Goal: Information Seeking & Learning: Learn about a topic

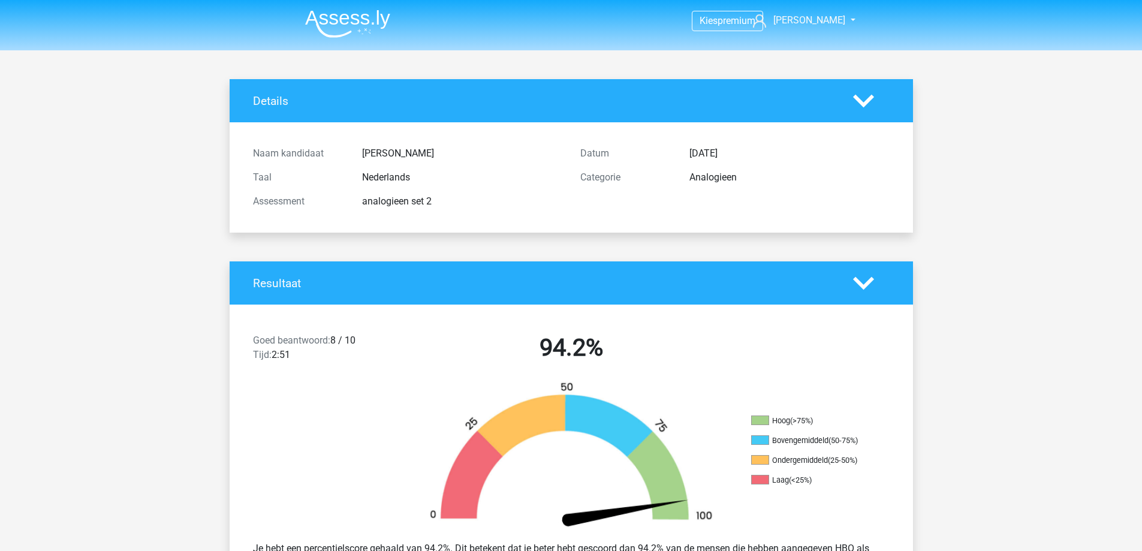
click at [342, 20] on img at bounding box center [347, 24] width 85 height 28
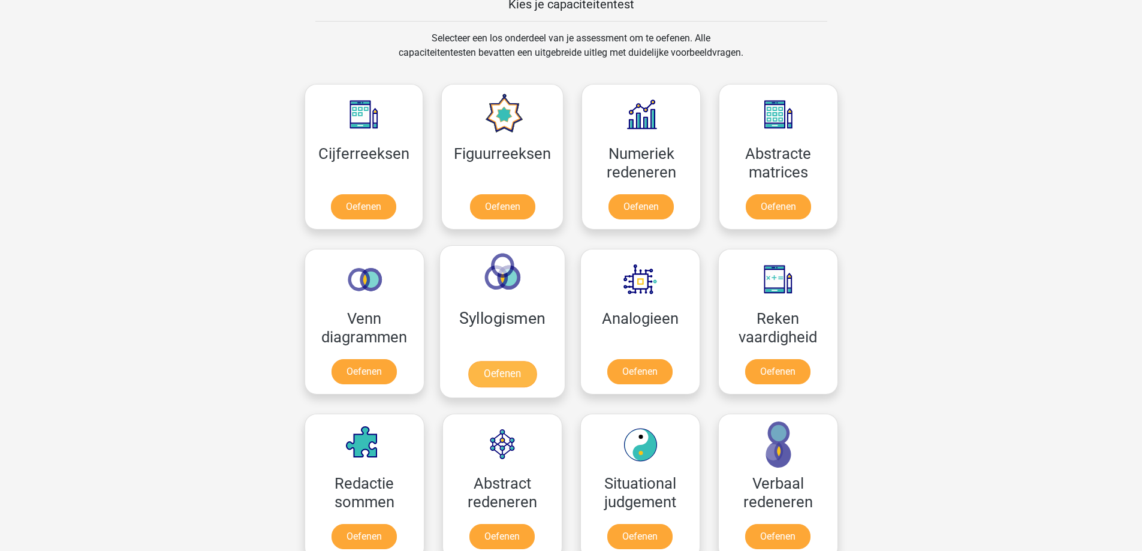
scroll to position [480, 0]
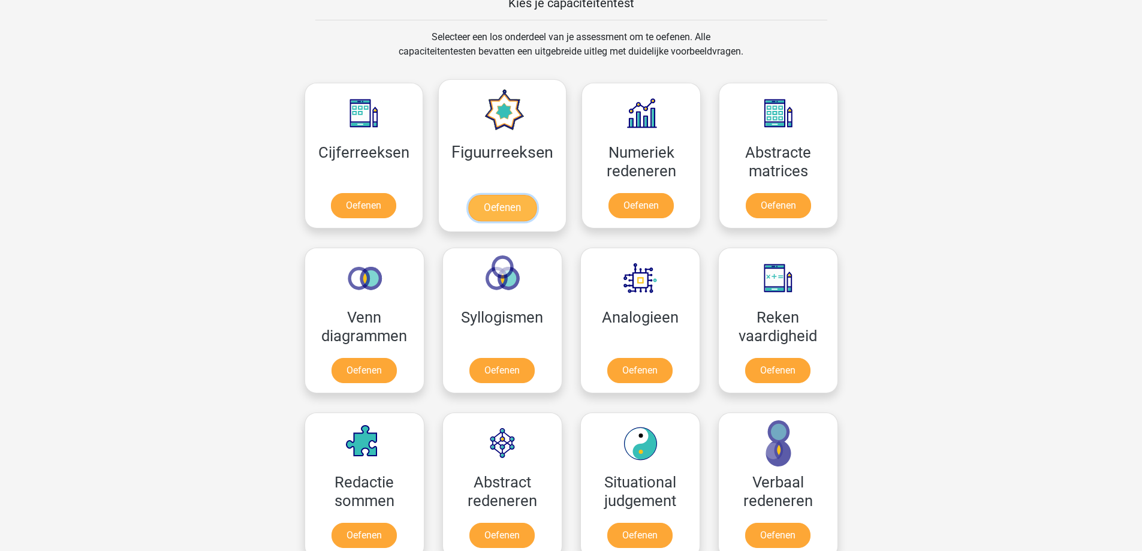
click at [497, 203] on link "Oefenen" at bounding box center [502, 208] width 68 height 26
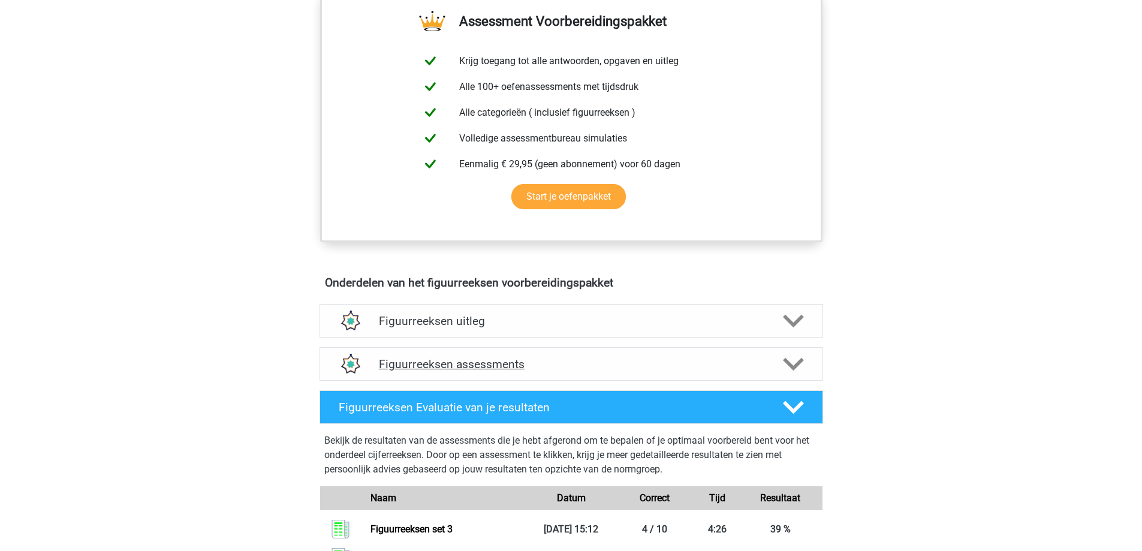
scroll to position [539, 0]
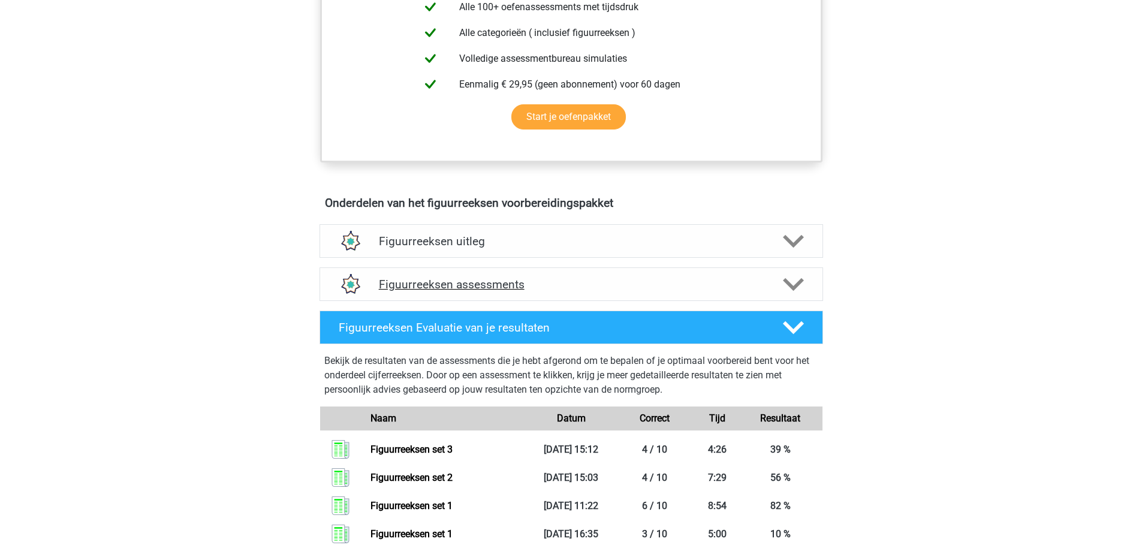
click at [635, 295] on div "Figuurreeksen assessments" at bounding box center [570, 284] width 503 height 34
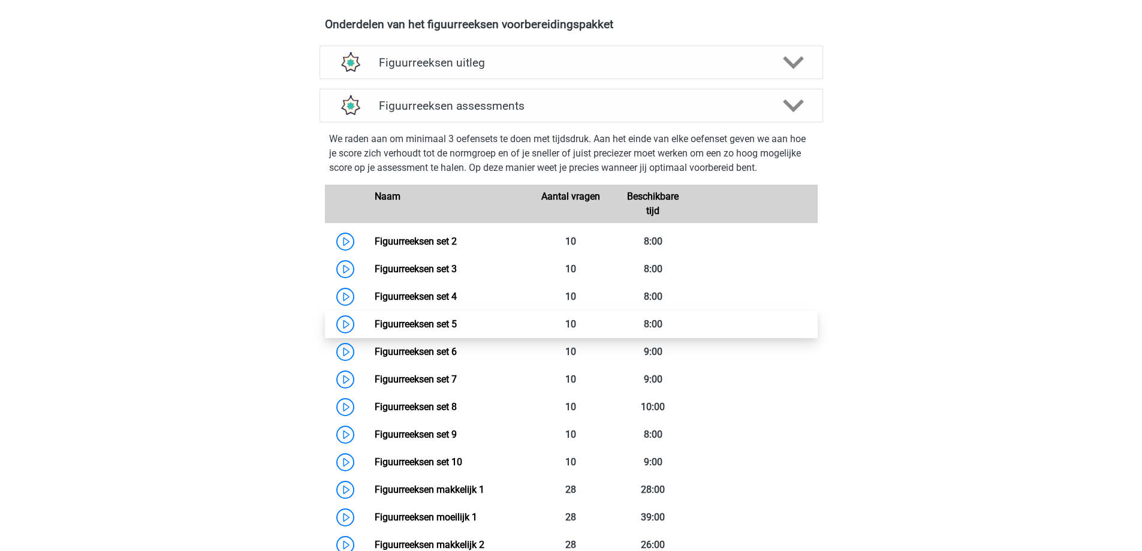
scroll to position [779, 0]
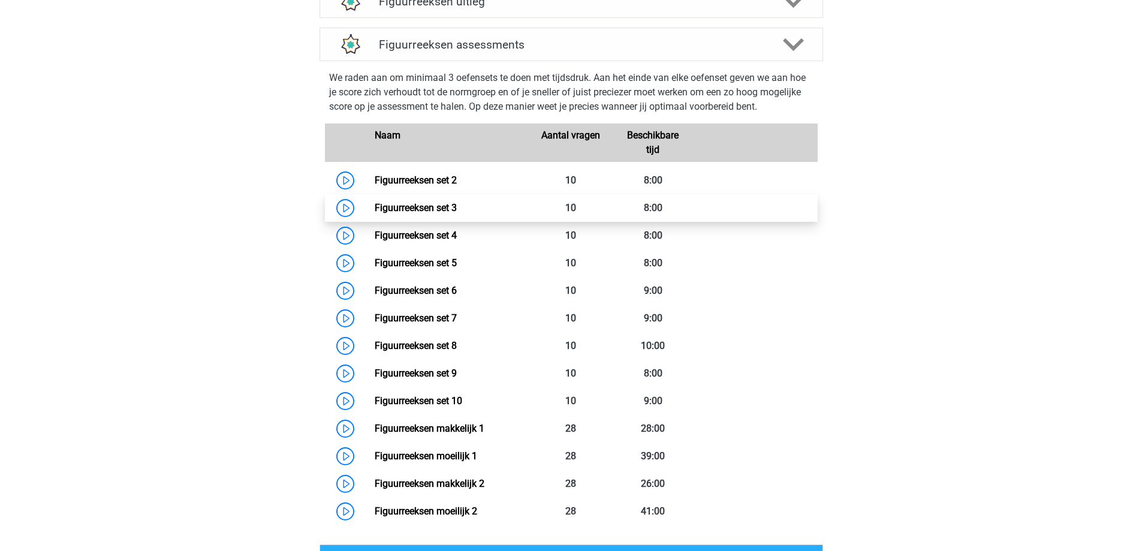
click at [405, 207] on link "Figuurreeksen set 3" at bounding box center [416, 207] width 82 height 11
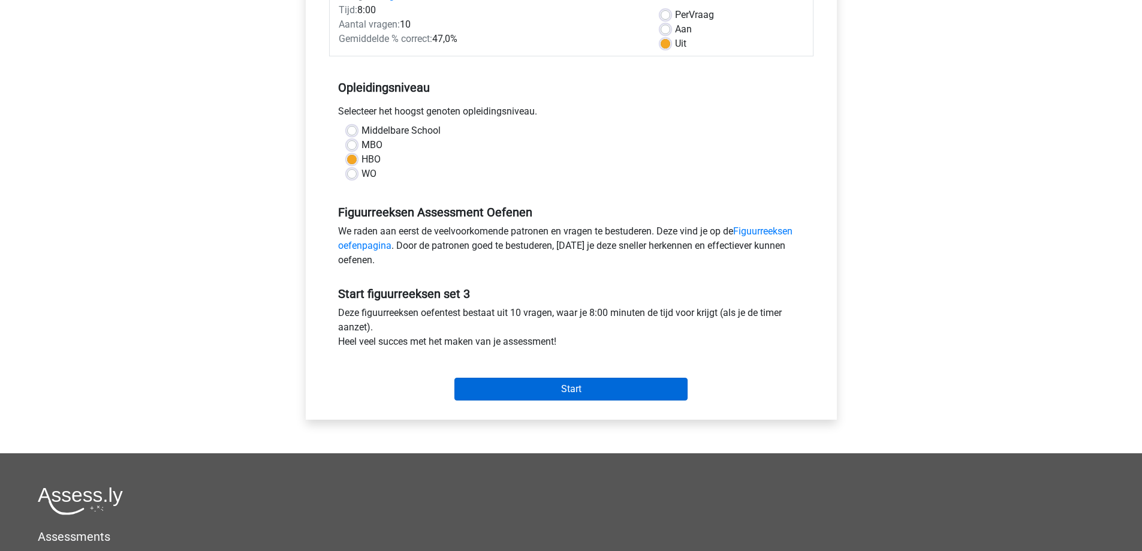
scroll to position [180, 0]
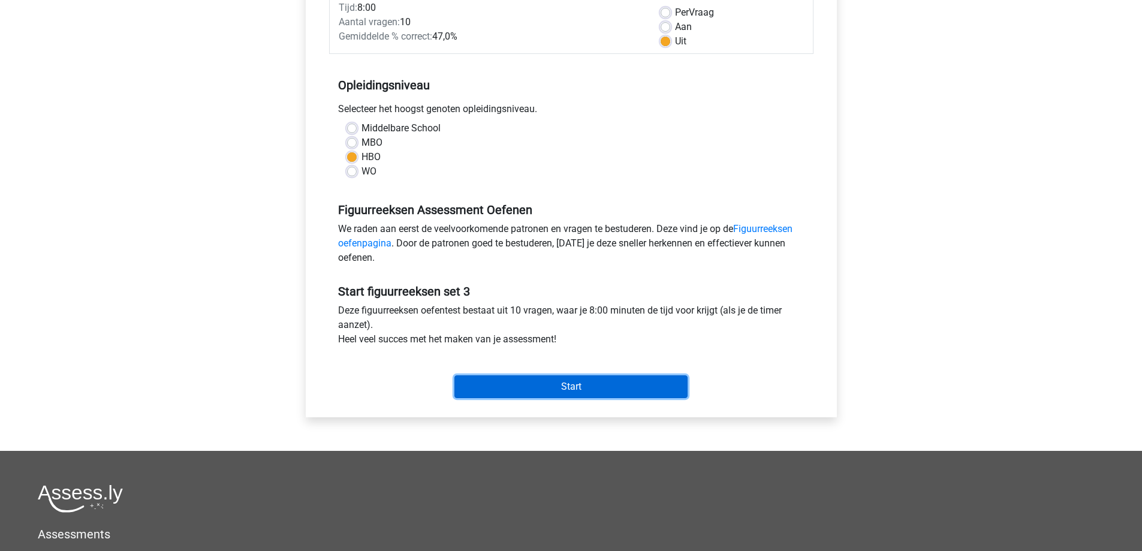
click at [556, 390] on input "Start" at bounding box center [570, 386] width 233 height 23
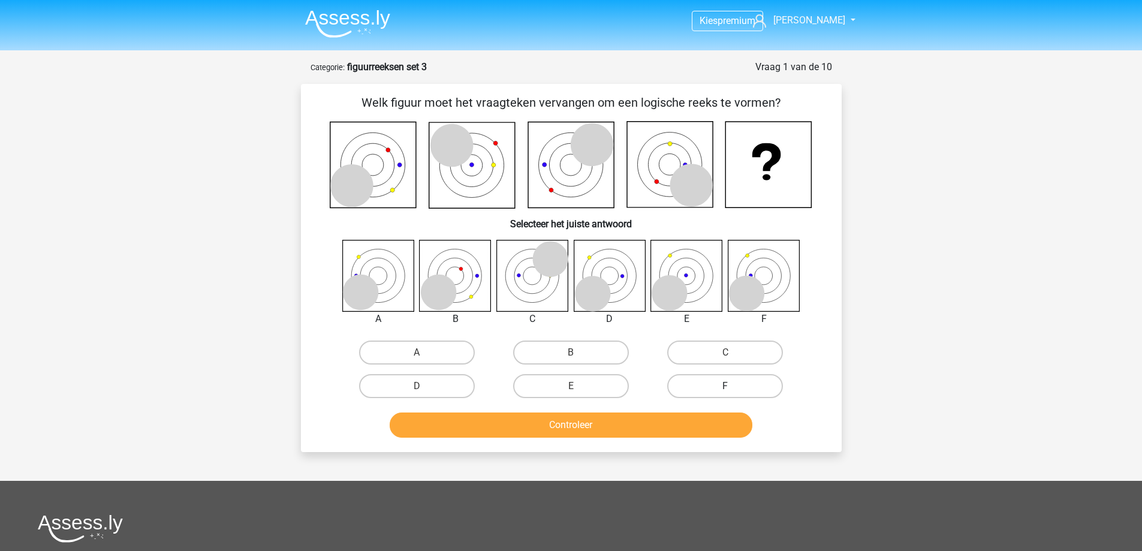
click at [724, 387] on label "F" at bounding box center [725, 386] width 116 height 24
click at [725, 387] on input "F" at bounding box center [729, 390] width 8 height 8
radio input "true"
click at [648, 426] on button "Controleer" at bounding box center [571, 424] width 363 height 25
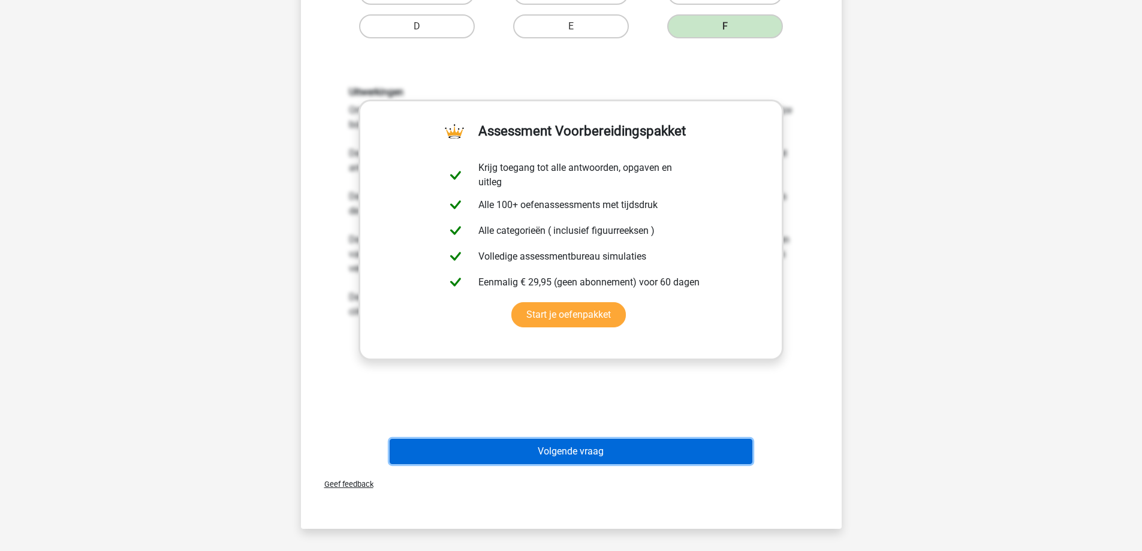
click at [581, 461] on button "Volgende vraag" at bounding box center [571, 451] width 363 height 25
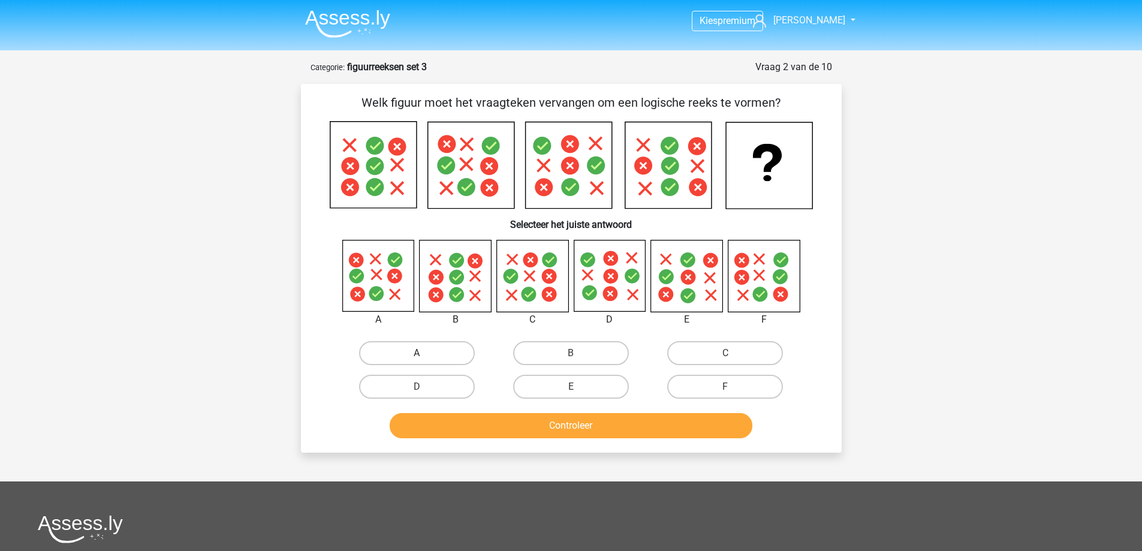
click at [405, 358] on label "A" at bounding box center [417, 353] width 116 height 24
click at [417, 358] on input "A" at bounding box center [421, 357] width 8 height 8
radio input "true"
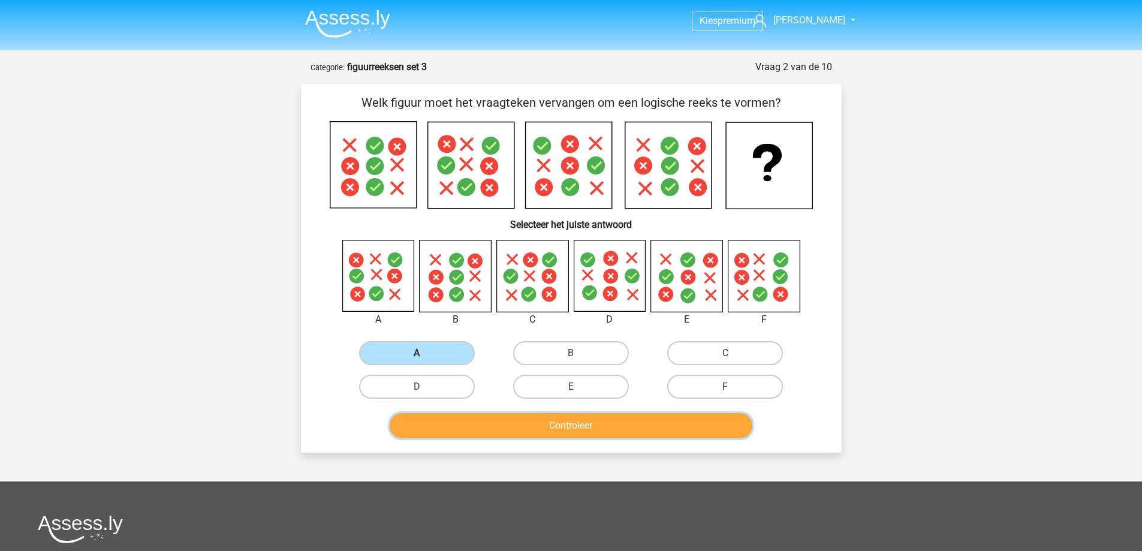
click at [475, 430] on button "Controleer" at bounding box center [571, 425] width 363 height 25
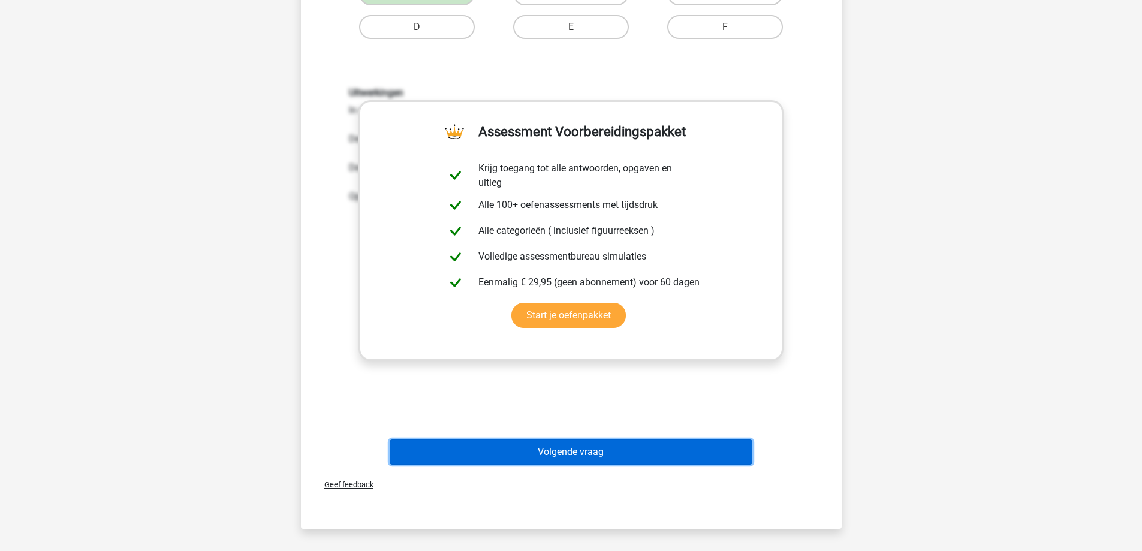
click at [526, 451] on button "Volgende vraag" at bounding box center [571, 451] width 363 height 25
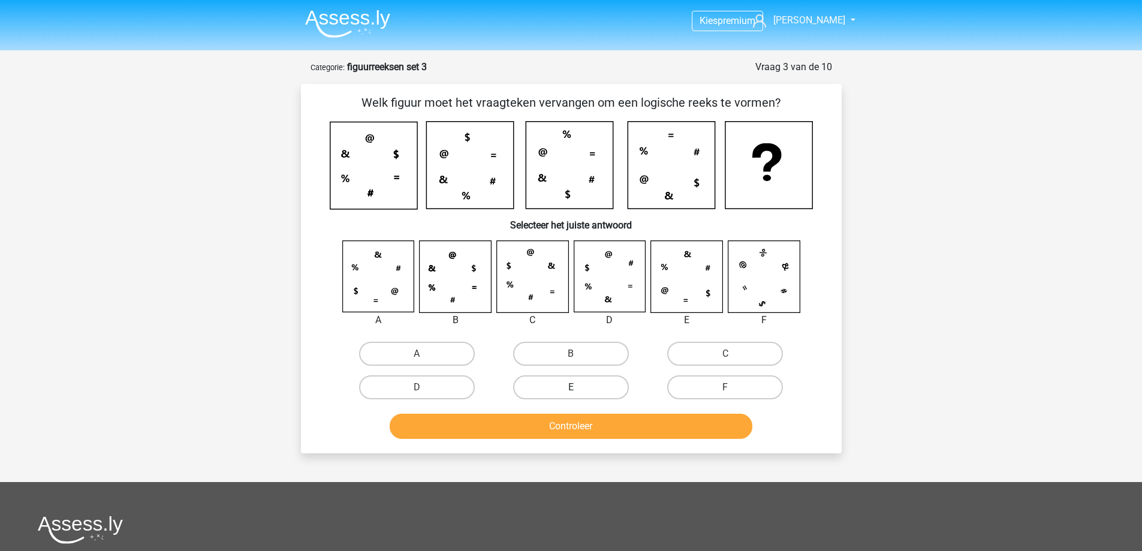
click at [566, 388] on label "E" at bounding box center [571, 387] width 116 height 24
click at [571, 388] on input "E" at bounding box center [575, 391] width 8 height 8
radio input "true"
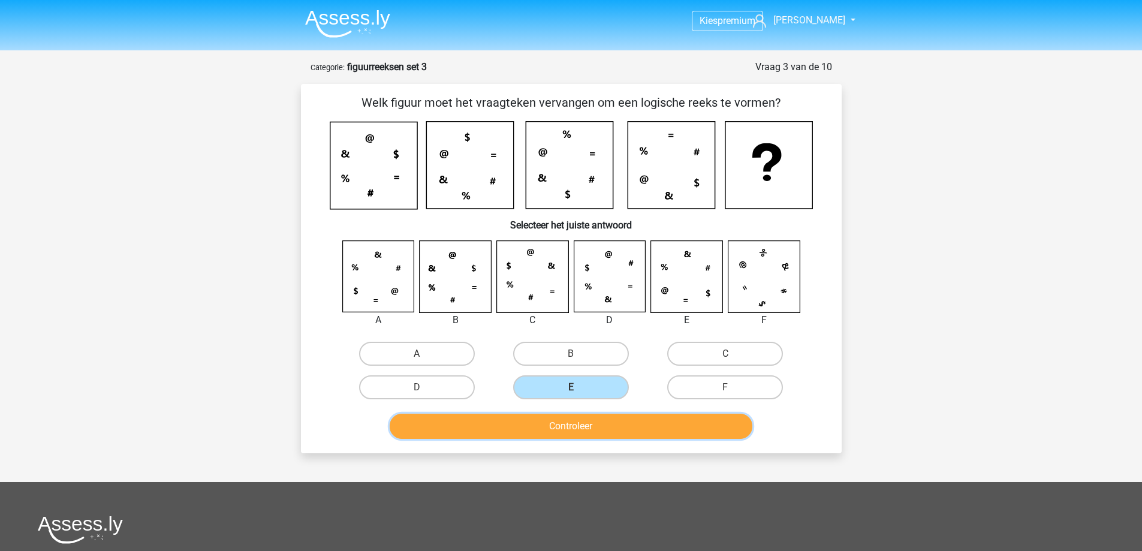
click at [569, 435] on button "Controleer" at bounding box center [571, 426] width 363 height 25
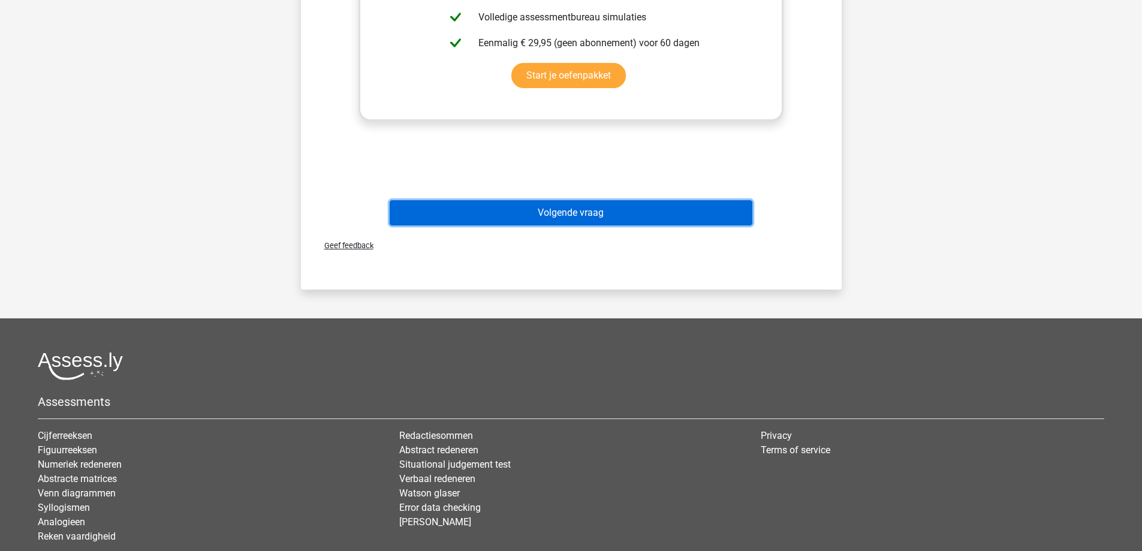
click at [566, 213] on button "Volgende vraag" at bounding box center [571, 212] width 363 height 25
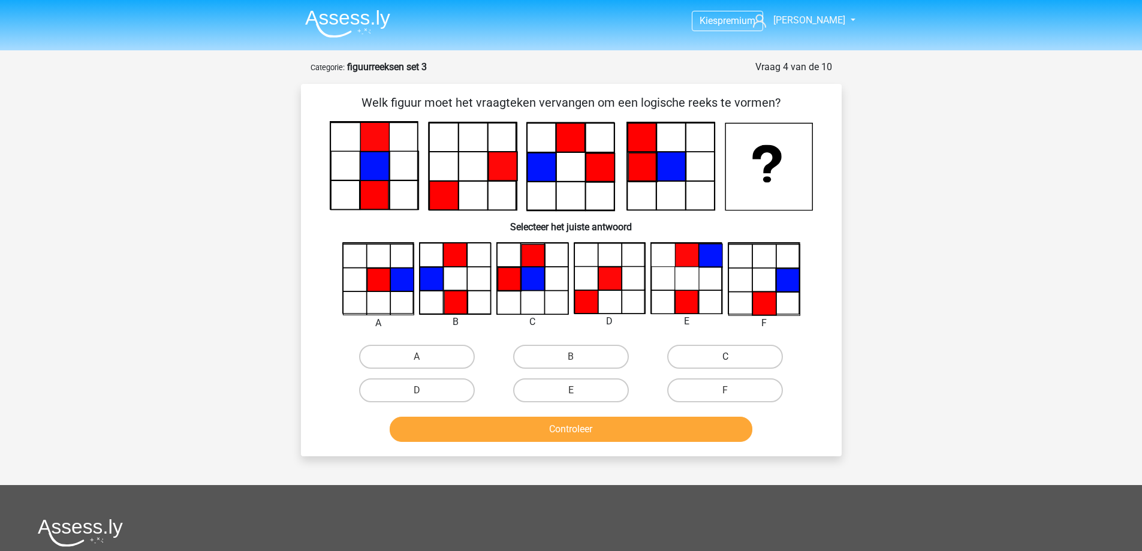
click at [740, 354] on label "C" at bounding box center [725, 357] width 116 height 24
click at [733, 357] on input "C" at bounding box center [729, 361] width 8 height 8
radio input "true"
click at [710, 387] on label "F" at bounding box center [725, 390] width 116 height 24
click at [725, 390] on input "F" at bounding box center [729, 394] width 8 height 8
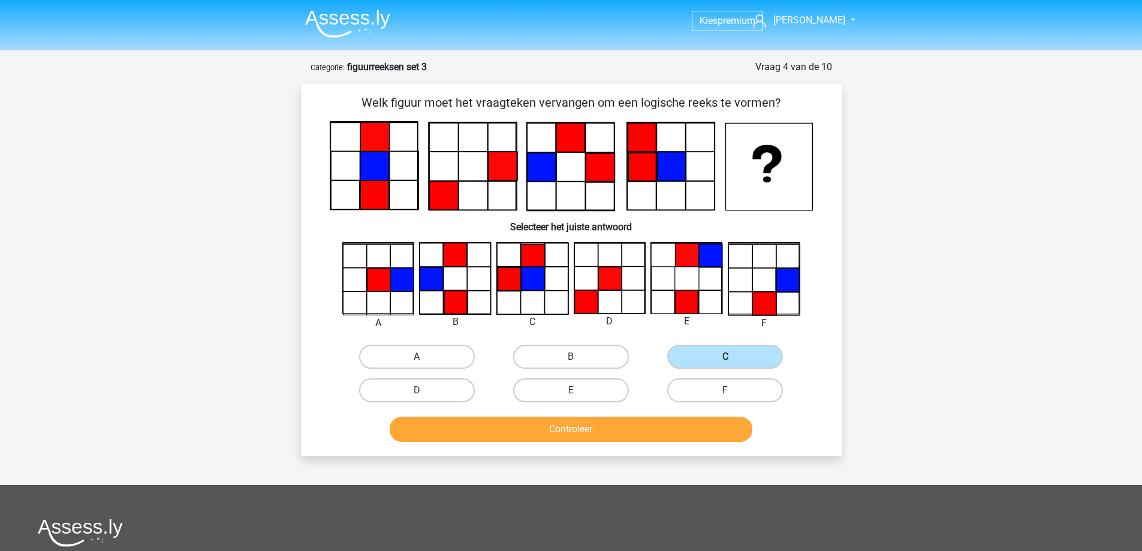
radio input "true"
click at [695, 436] on button "Controleer" at bounding box center [571, 429] width 363 height 25
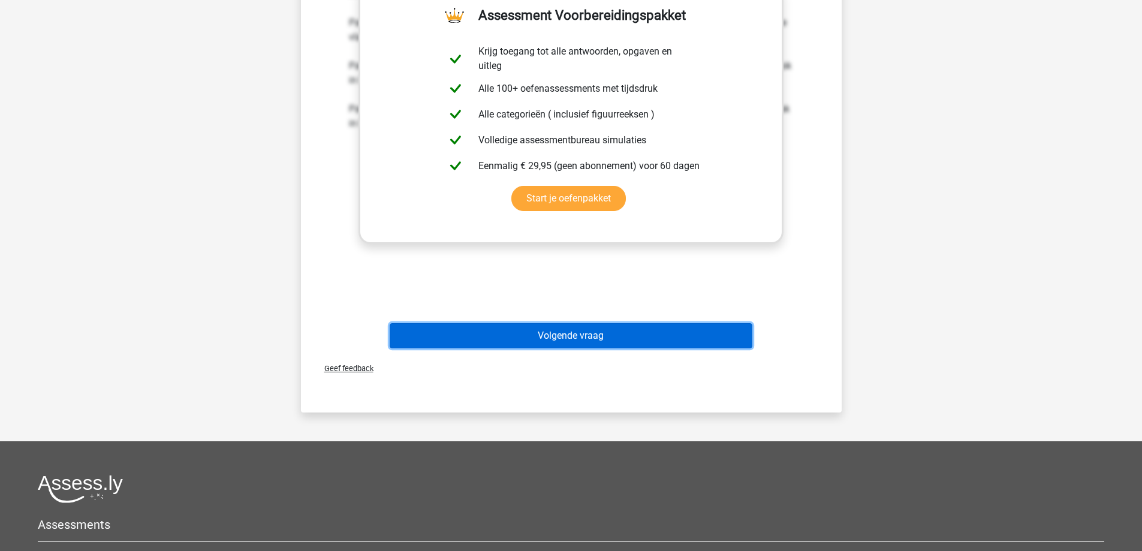
click at [594, 338] on button "Volgende vraag" at bounding box center [571, 335] width 363 height 25
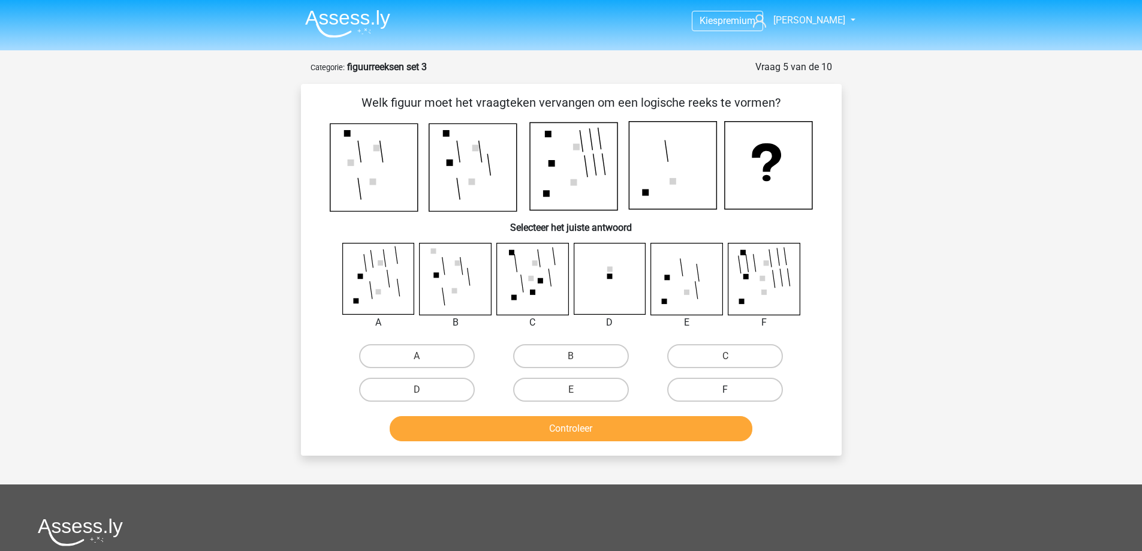
click at [708, 386] on label "F" at bounding box center [725, 390] width 116 height 24
click at [725, 390] on input "F" at bounding box center [729, 394] width 8 height 8
radio input "true"
click at [686, 426] on button "Controleer" at bounding box center [571, 428] width 363 height 25
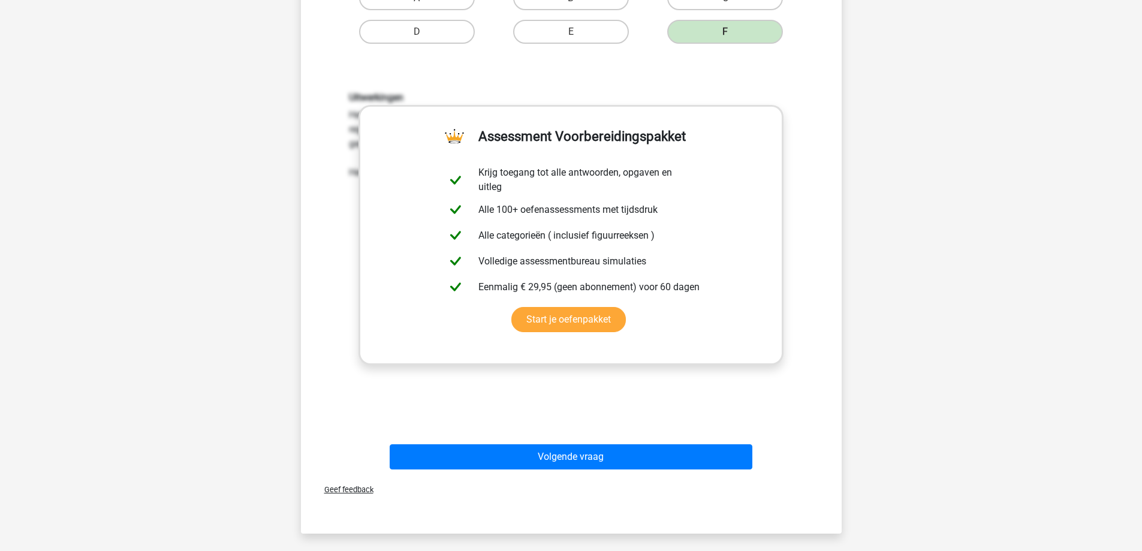
scroll to position [360, 0]
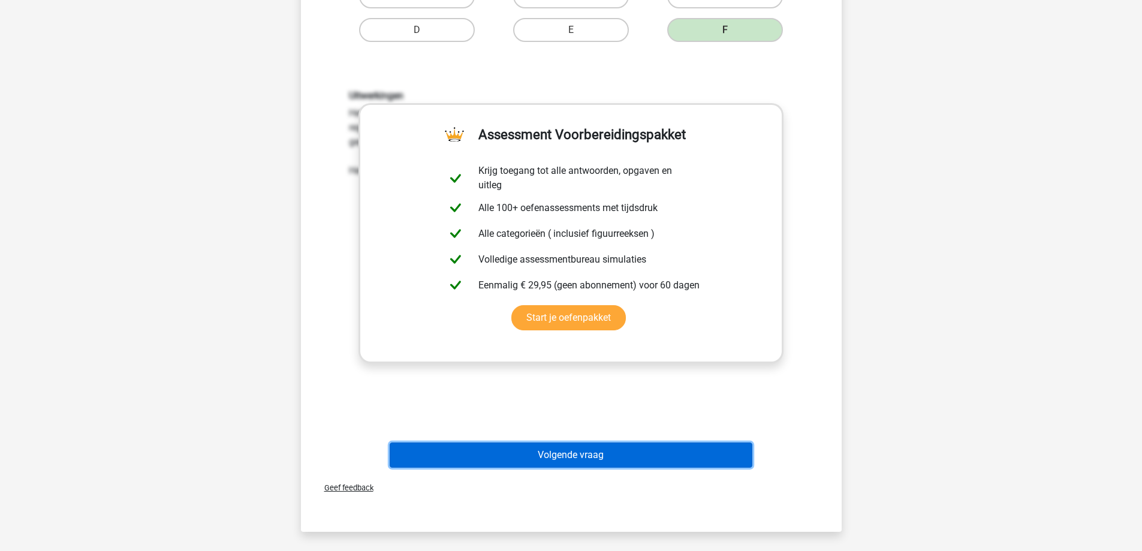
click at [598, 471] on div "Volgende vraag" at bounding box center [571, 457] width 463 height 30
click at [595, 457] on button "Volgende vraag" at bounding box center [571, 454] width 363 height 25
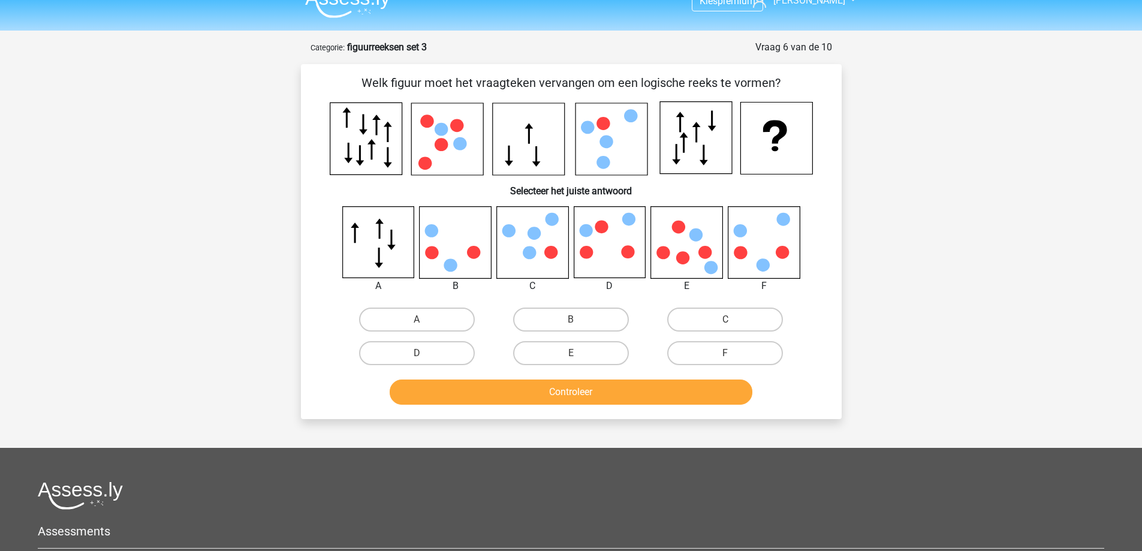
scroll to position [0, 0]
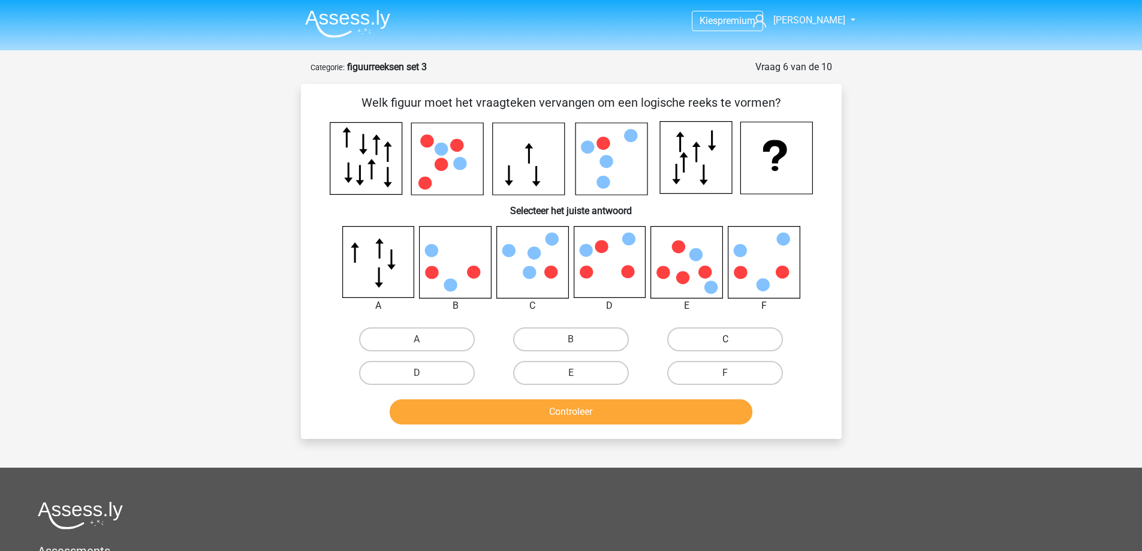
click at [708, 343] on label "C" at bounding box center [725, 339] width 116 height 24
click at [725, 343] on input "C" at bounding box center [729, 343] width 8 height 8
radio input "true"
click at [633, 405] on button "Controleer" at bounding box center [571, 411] width 363 height 25
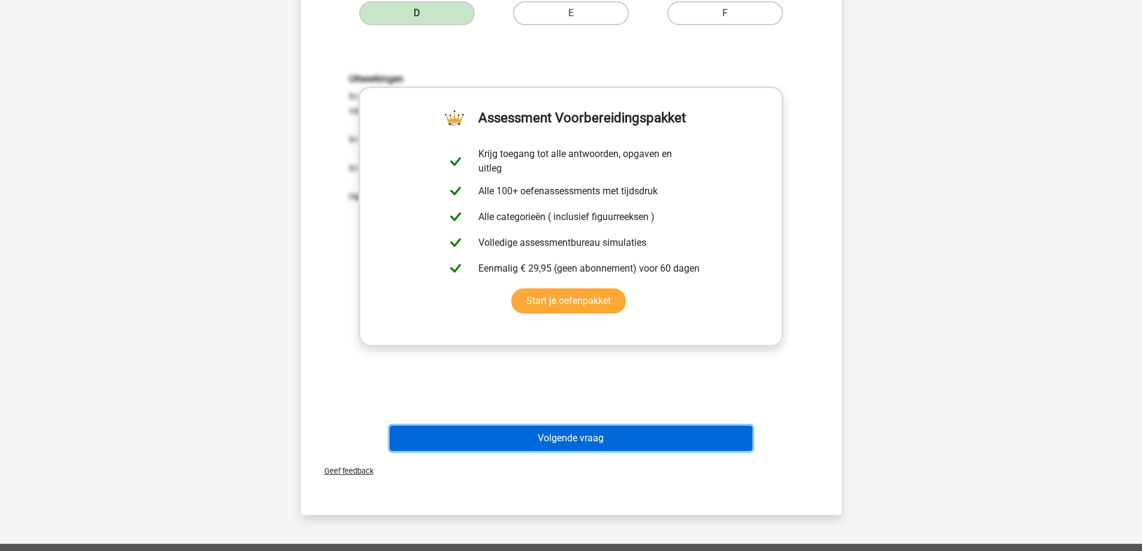
click at [548, 438] on button "Volgende vraag" at bounding box center [571, 438] width 363 height 25
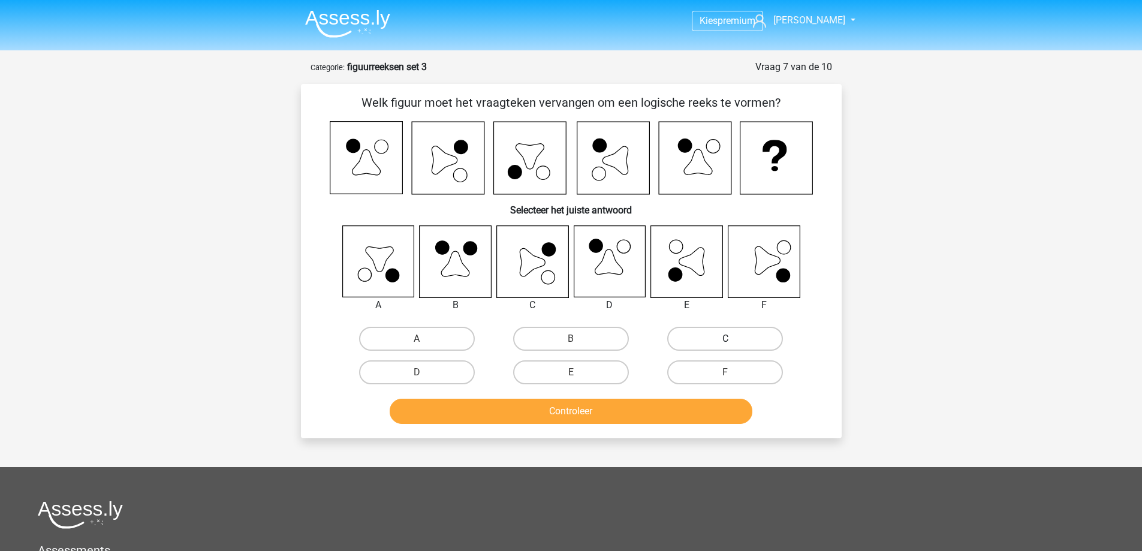
click at [723, 338] on label "C" at bounding box center [725, 339] width 116 height 24
click at [725, 339] on input "C" at bounding box center [729, 343] width 8 height 8
radio input "true"
click at [600, 414] on button "Controleer" at bounding box center [571, 411] width 363 height 25
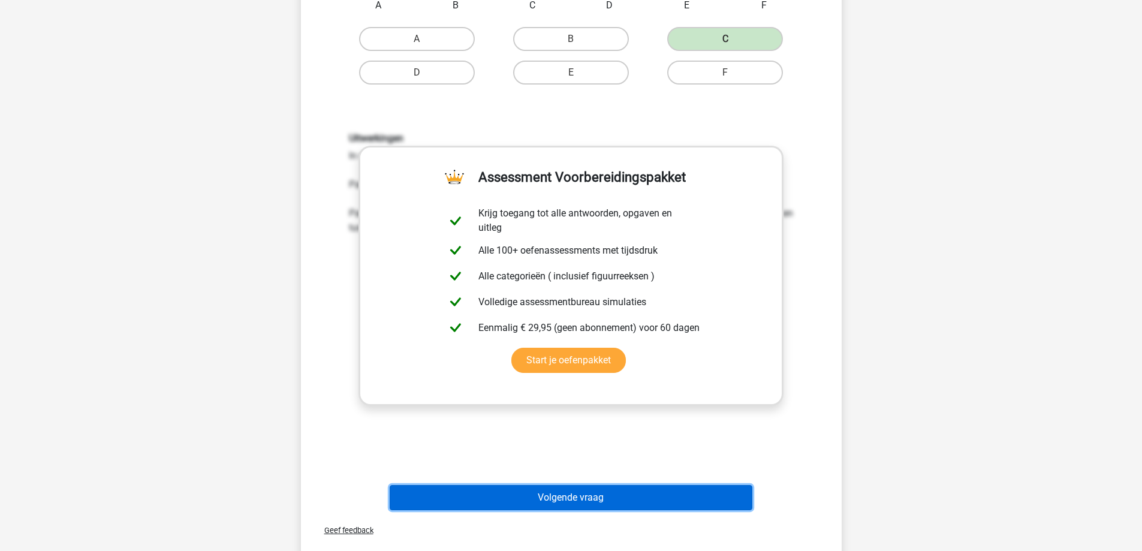
click at [550, 496] on button "Volgende vraag" at bounding box center [571, 497] width 363 height 25
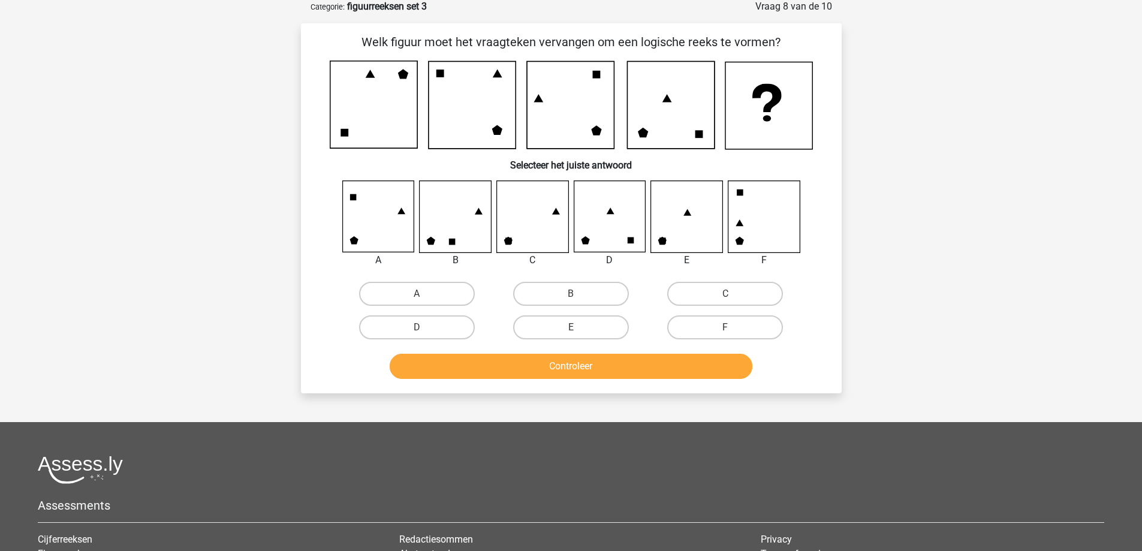
scroll to position [60, 0]
click at [735, 298] on label "C" at bounding box center [725, 294] width 116 height 24
click at [733, 298] on input "C" at bounding box center [729, 298] width 8 height 8
radio input "true"
click at [629, 370] on button "Controleer" at bounding box center [571, 366] width 363 height 25
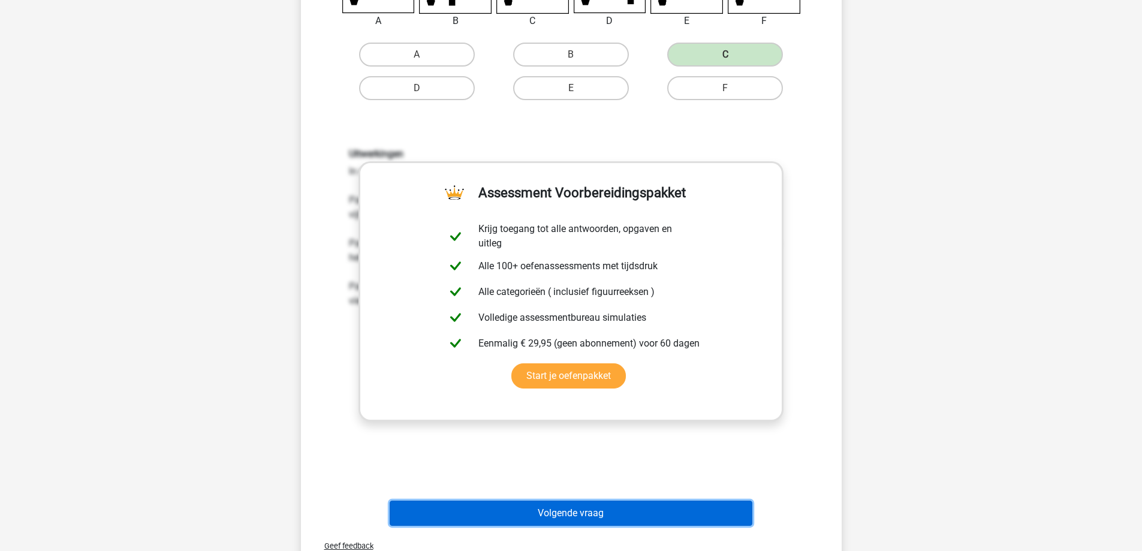
click at [559, 509] on button "Volgende vraag" at bounding box center [571, 512] width 363 height 25
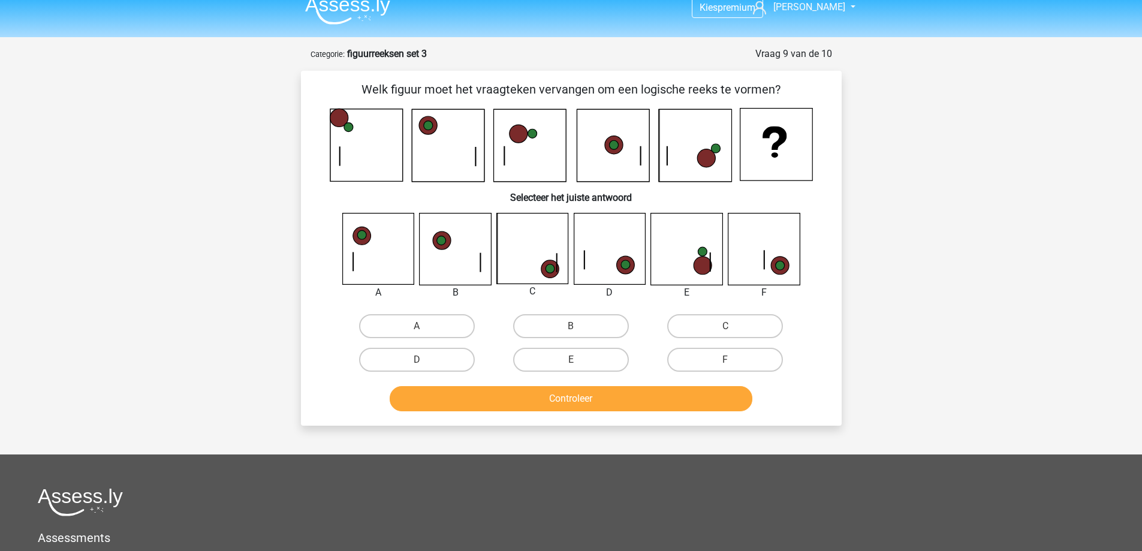
scroll to position [0, 0]
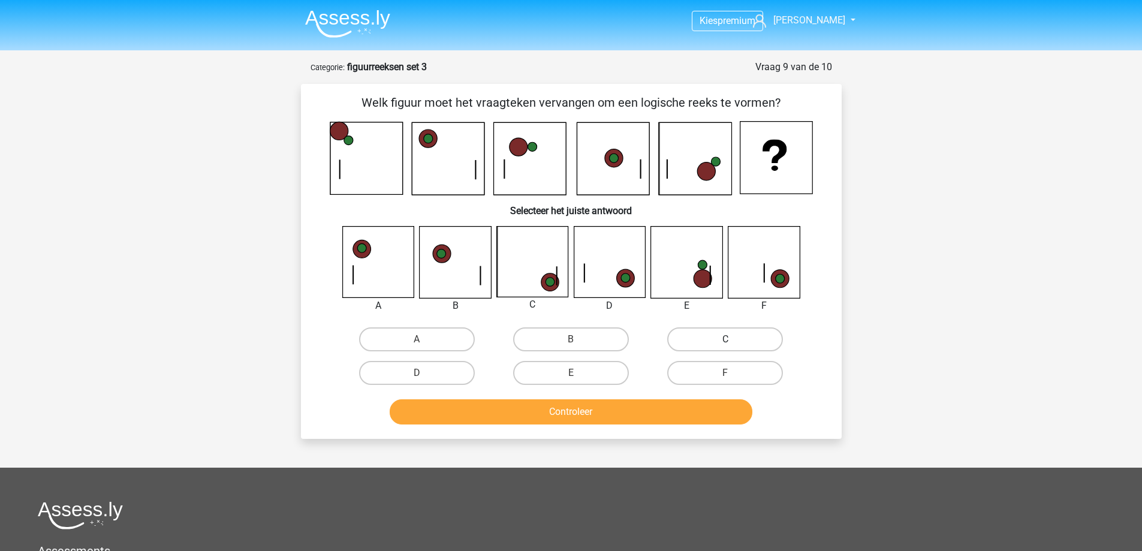
click at [698, 337] on label "C" at bounding box center [725, 339] width 116 height 24
click at [725, 339] on input "C" at bounding box center [729, 343] width 8 height 8
radio input "true"
click at [600, 420] on button "Controleer" at bounding box center [571, 411] width 363 height 25
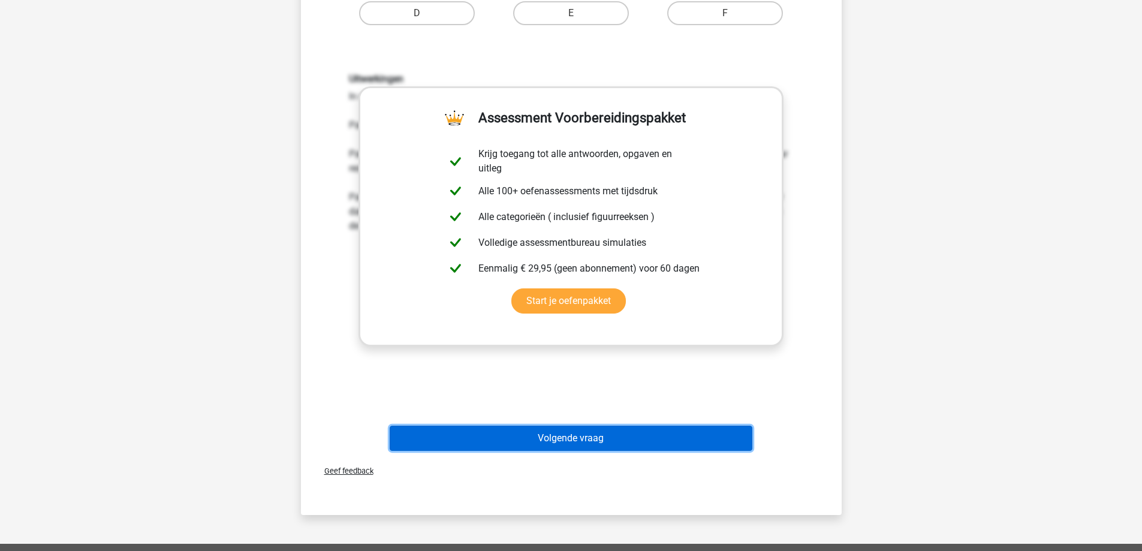
click at [569, 437] on button "Volgende vraag" at bounding box center [571, 438] width 363 height 25
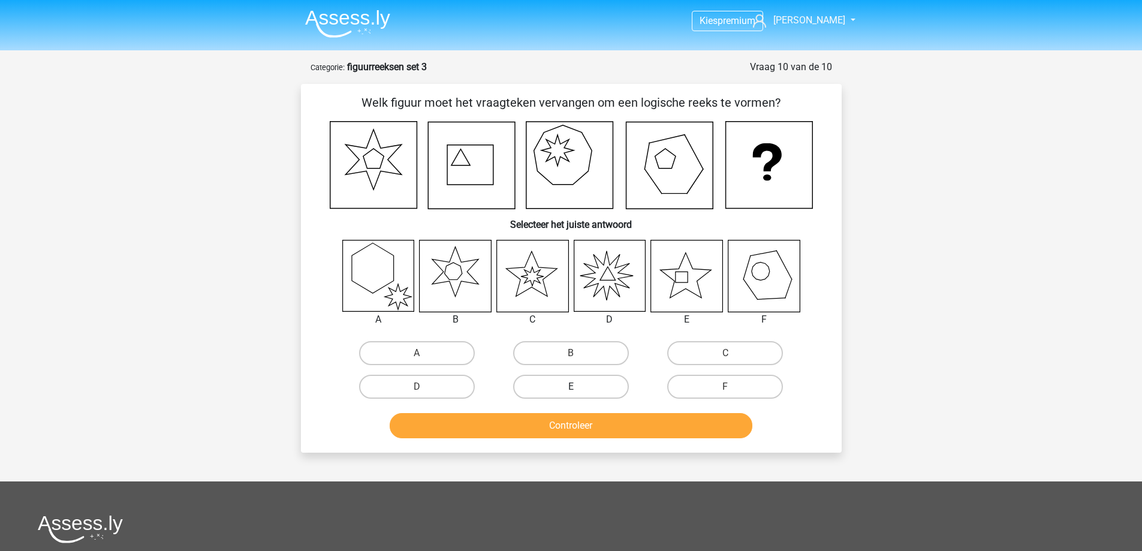
click at [599, 384] on label "E" at bounding box center [571, 387] width 116 height 24
click at [578, 387] on input "E" at bounding box center [575, 391] width 8 height 8
radio input "true"
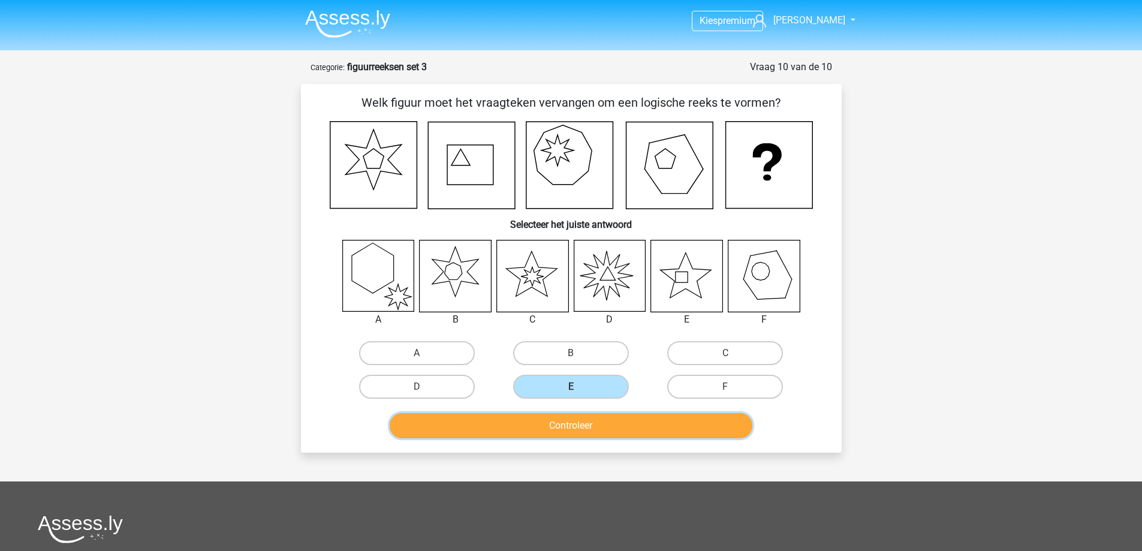
click at [596, 424] on button "Controleer" at bounding box center [571, 425] width 363 height 25
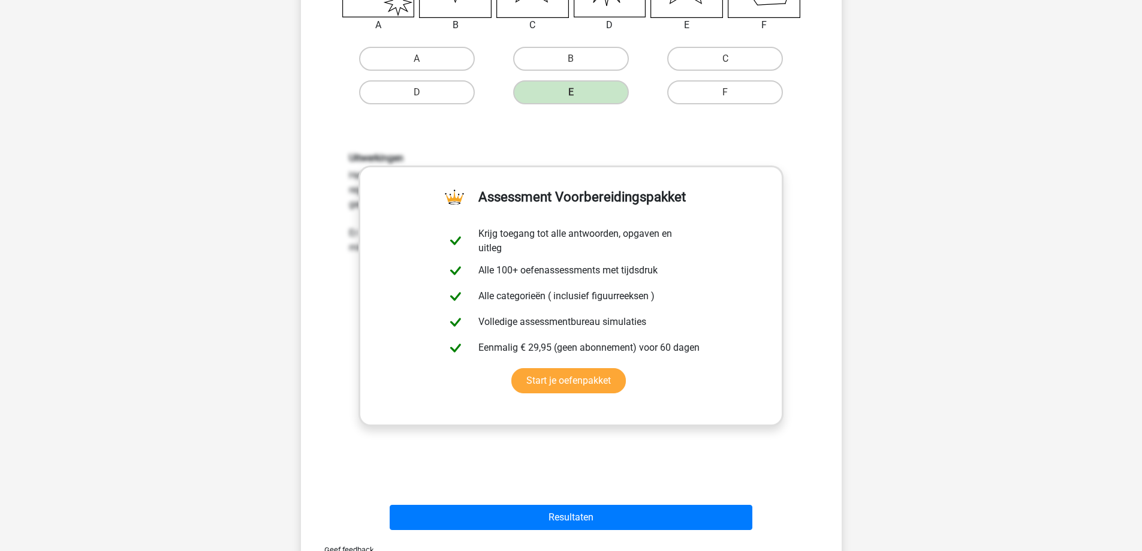
scroll to position [300, 0]
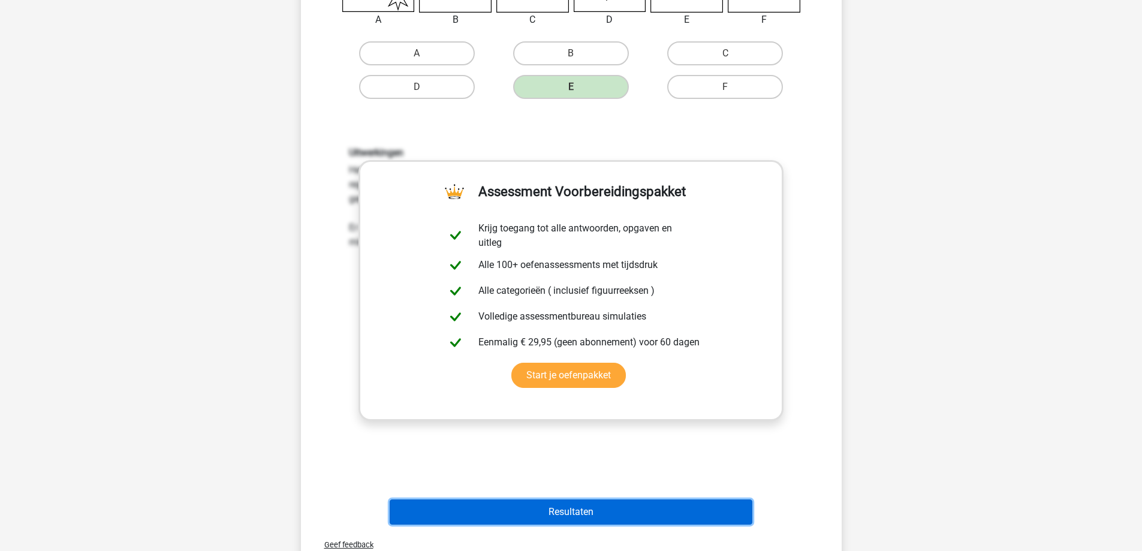
click at [557, 508] on button "Resultaten" at bounding box center [571, 511] width 363 height 25
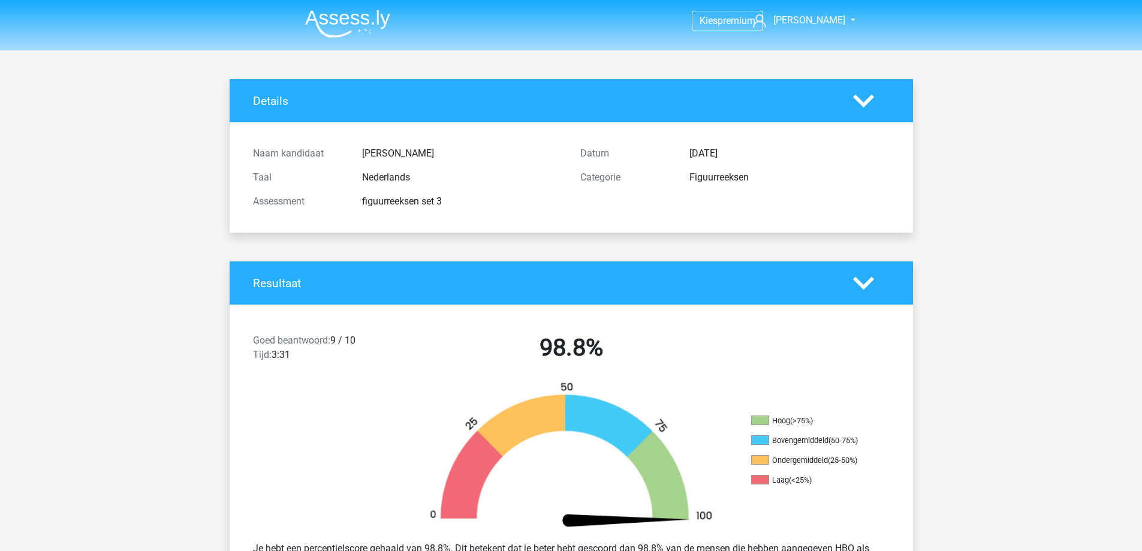
scroll to position [959, 0]
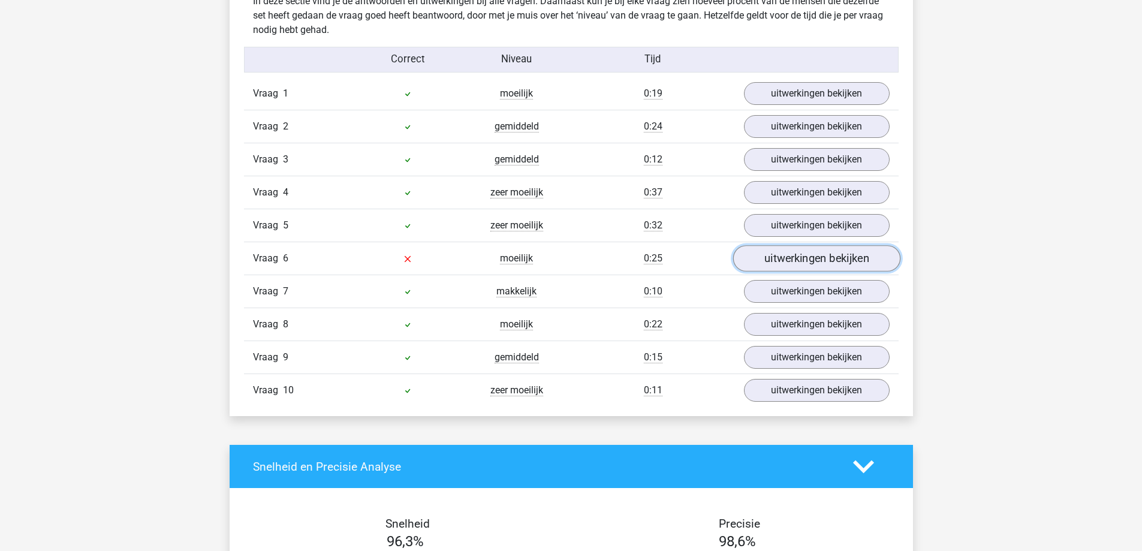
click at [784, 257] on link "uitwerkingen bekijken" at bounding box center [815, 259] width 167 height 26
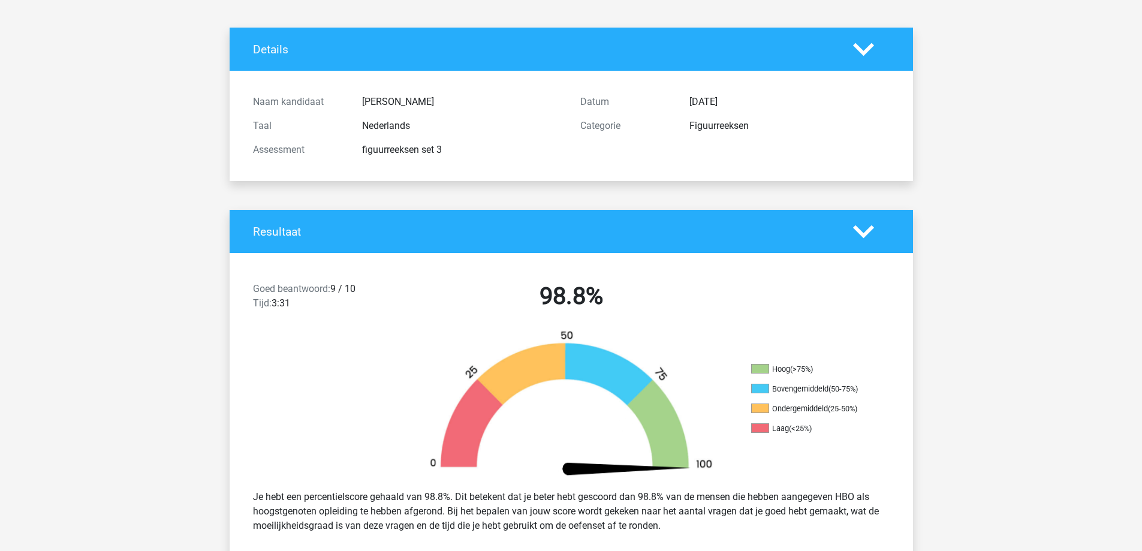
scroll to position [0, 0]
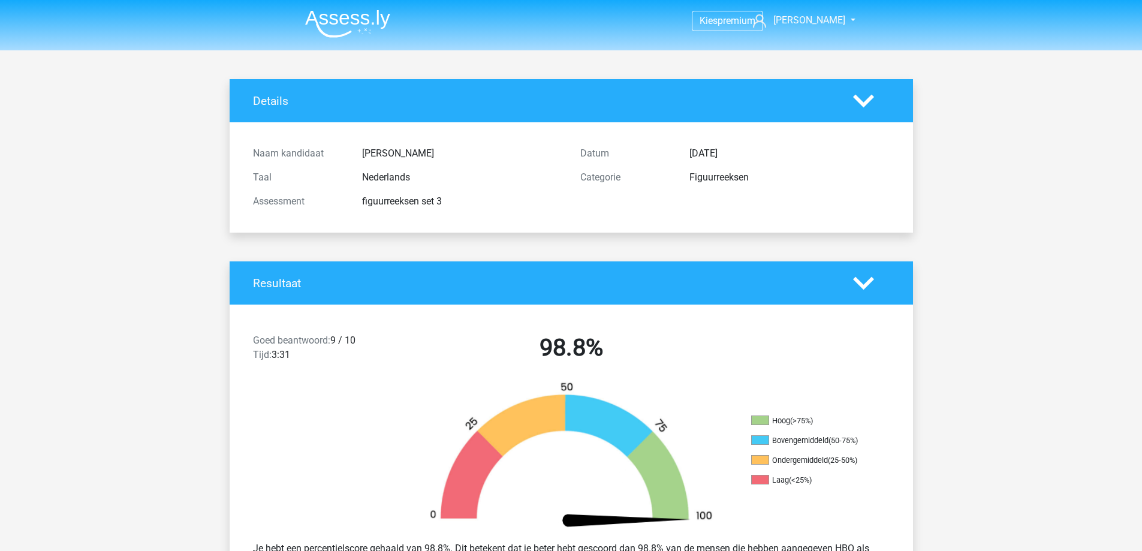
click at [337, 22] on img at bounding box center [347, 24] width 85 height 28
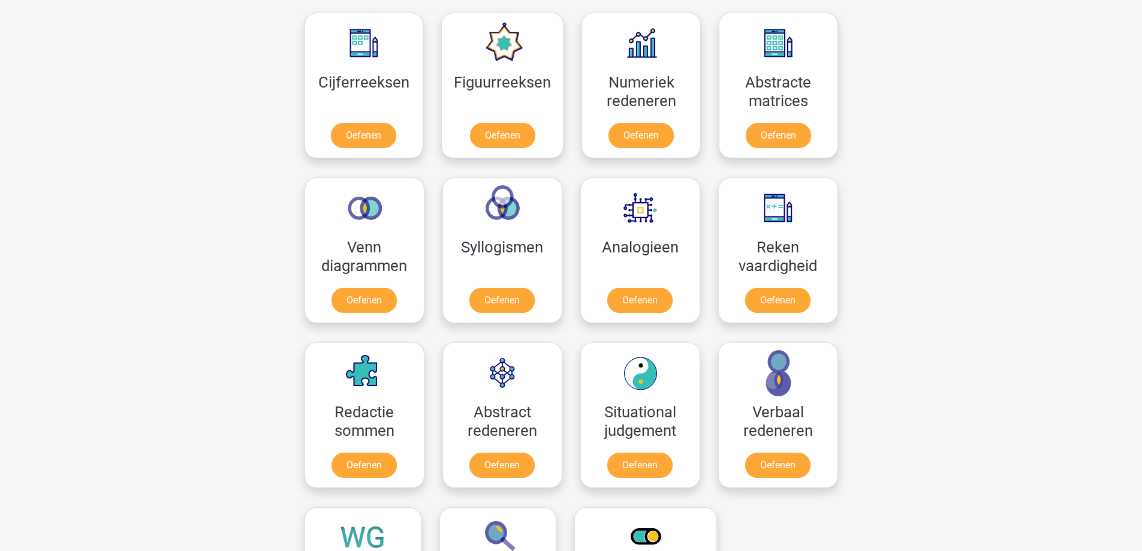
scroll to position [539, 0]
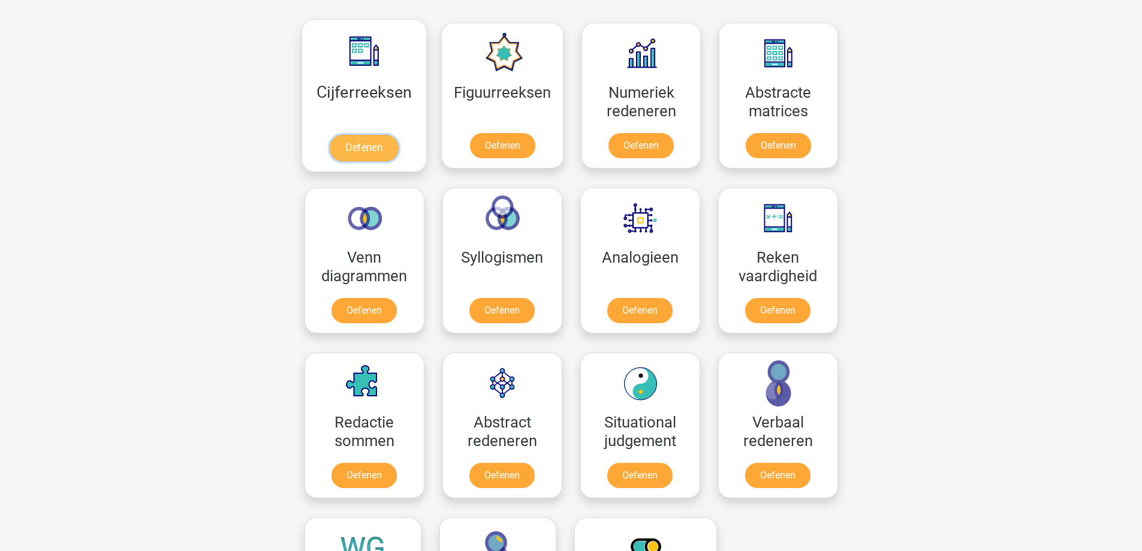
click at [350, 155] on link "Oefenen" at bounding box center [364, 148] width 68 height 26
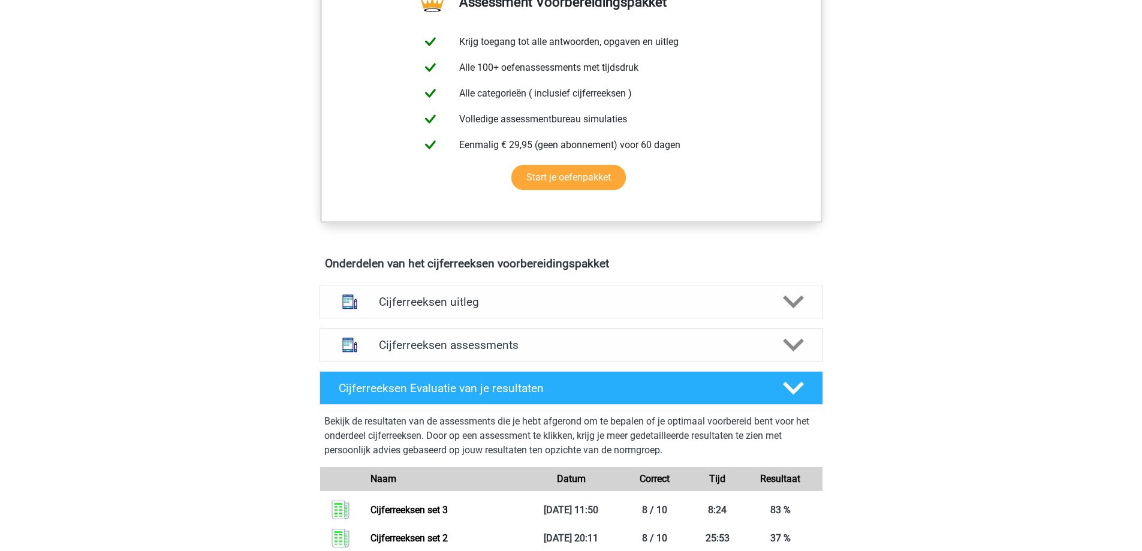
scroll to position [480, 0]
click at [783, 355] on icon at bounding box center [793, 344] width 21 height 21
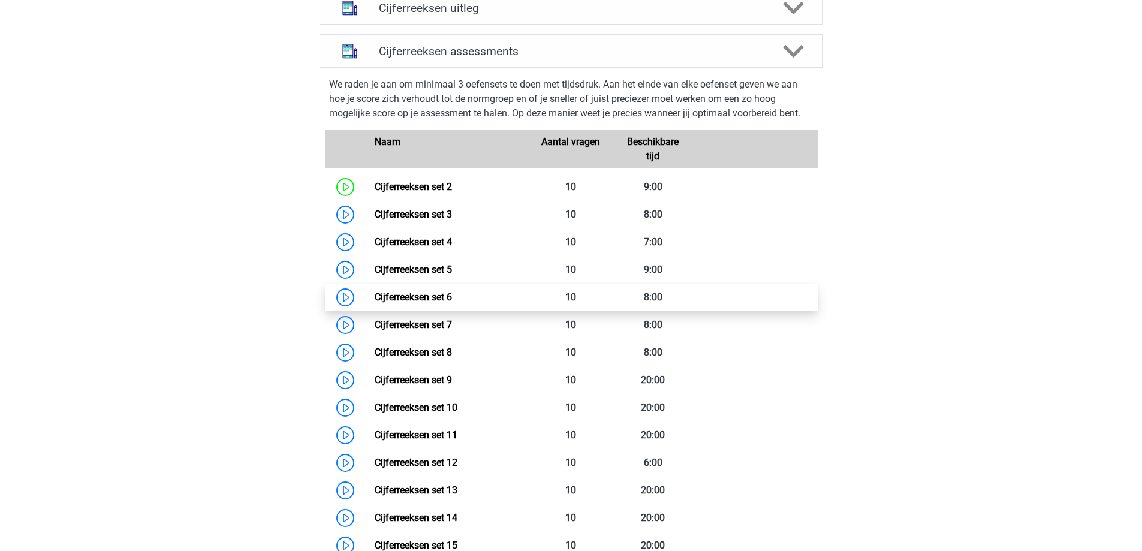
scroll to position [779, 0]
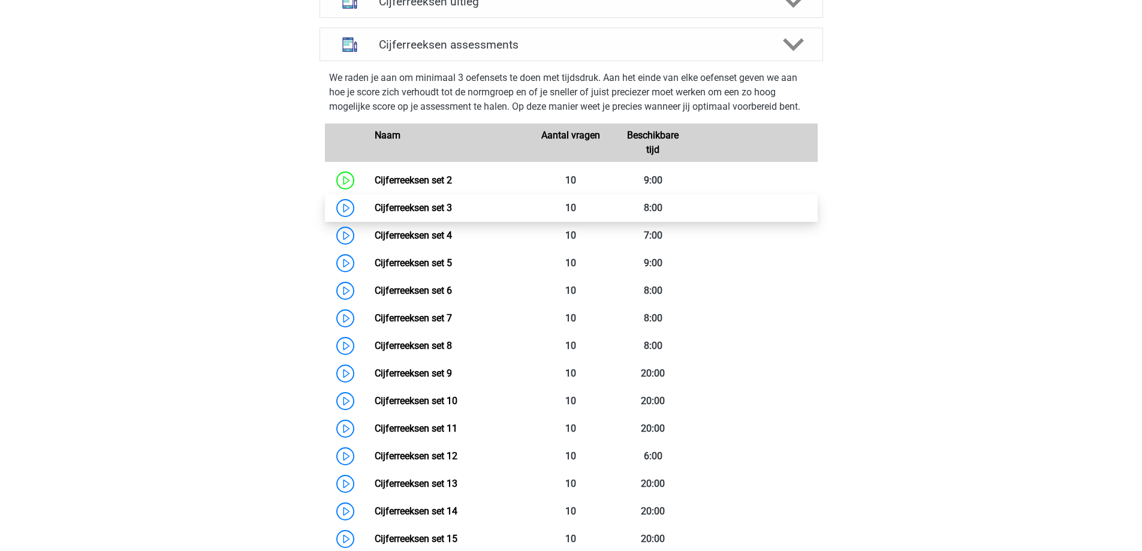
click at [436, 213] on link "Cijferreeksen set 3" at bounding box center [413, 207] width 77 height 11
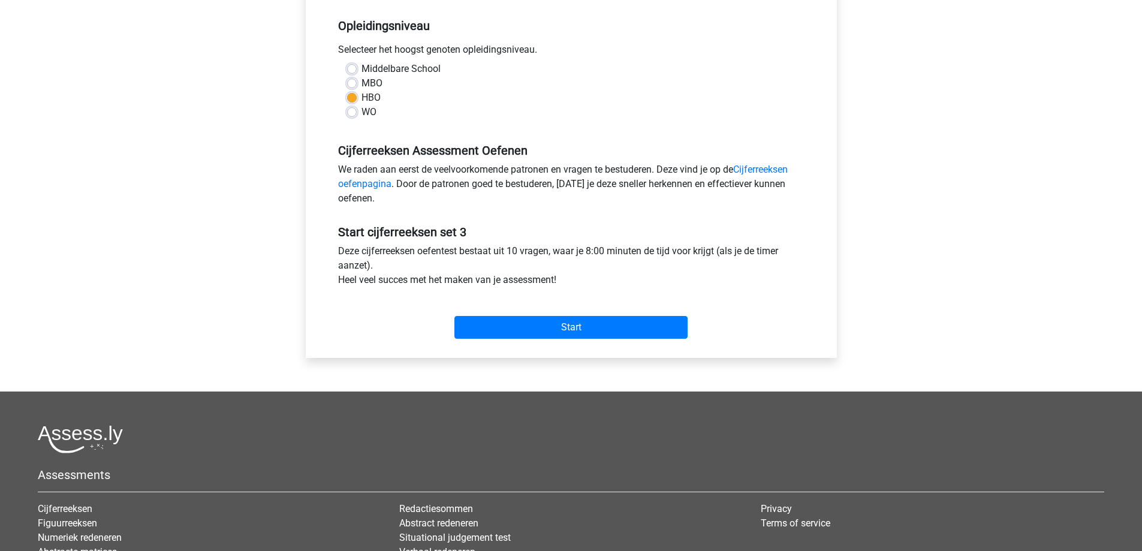
scroll to position [240, 0]
click at [628, 322] on input "Start" at bounding box center [570, 326] width 233 height 23
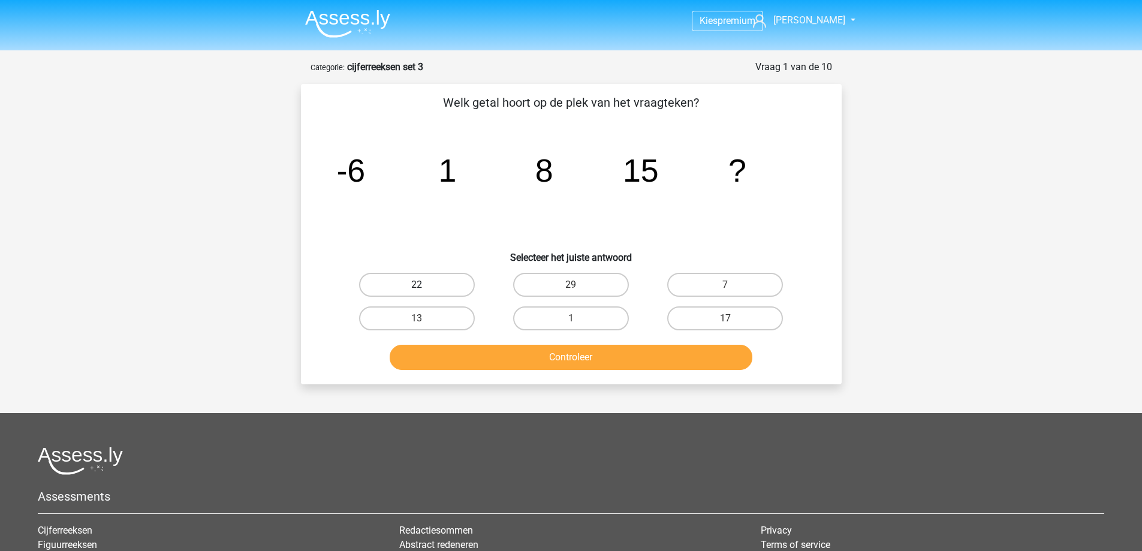
click at [445, 285] on label "22" at bounding box center [417, 285] width 116 height 24
click at [424, 285] on input "22" at bounding box center [421, 289] width 8 height 8
radio input "true"
click at [500, 350] on button "Controleer" at bounding box center [571, 357] width 363 height 25
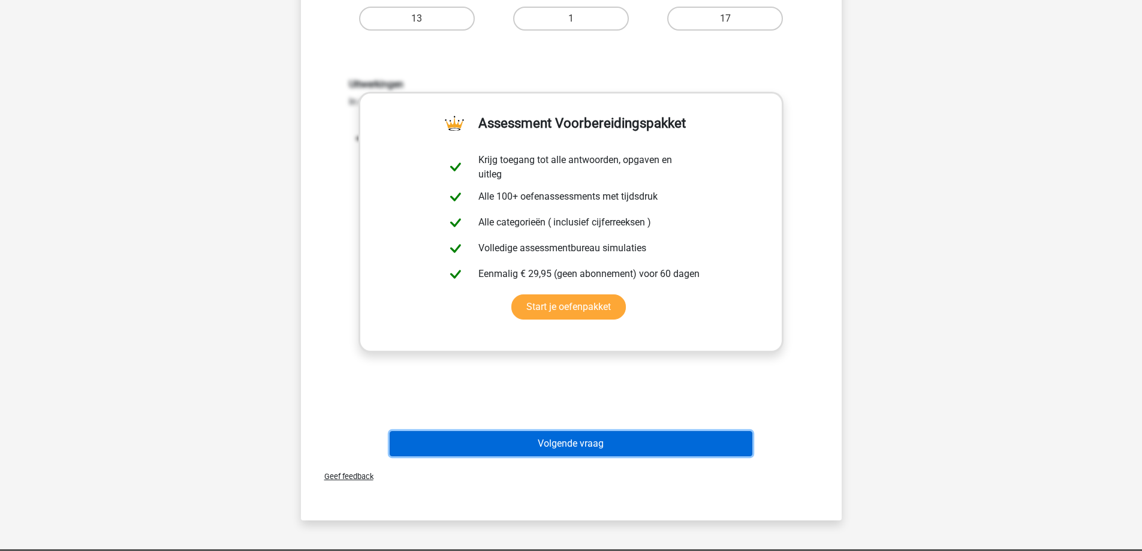
click at [570, 447] on button "Volgende vraag" at bounding box center [571, 443] width 363 height 25
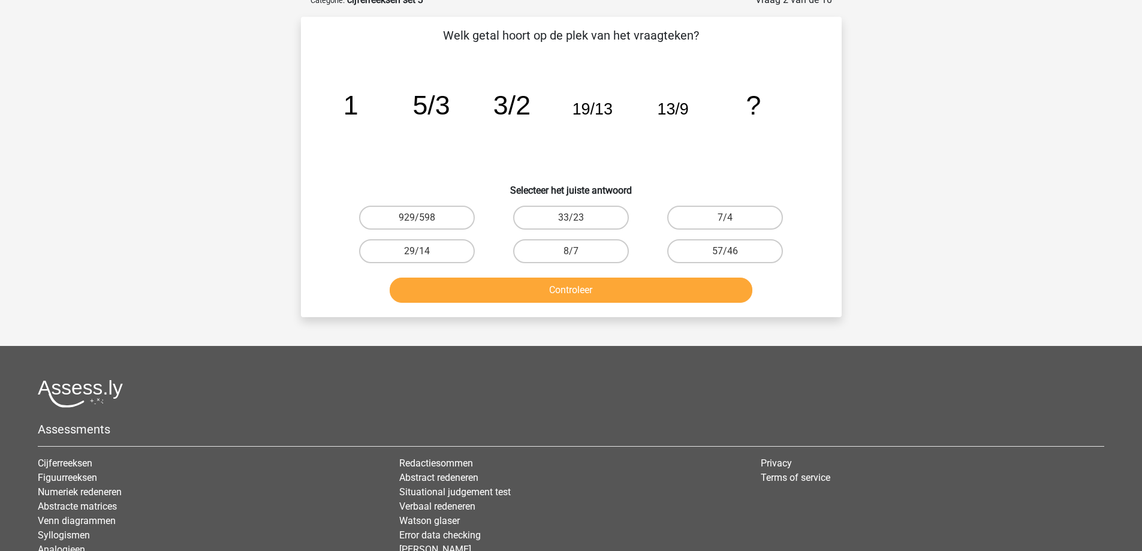
scroll to position [60, 0]
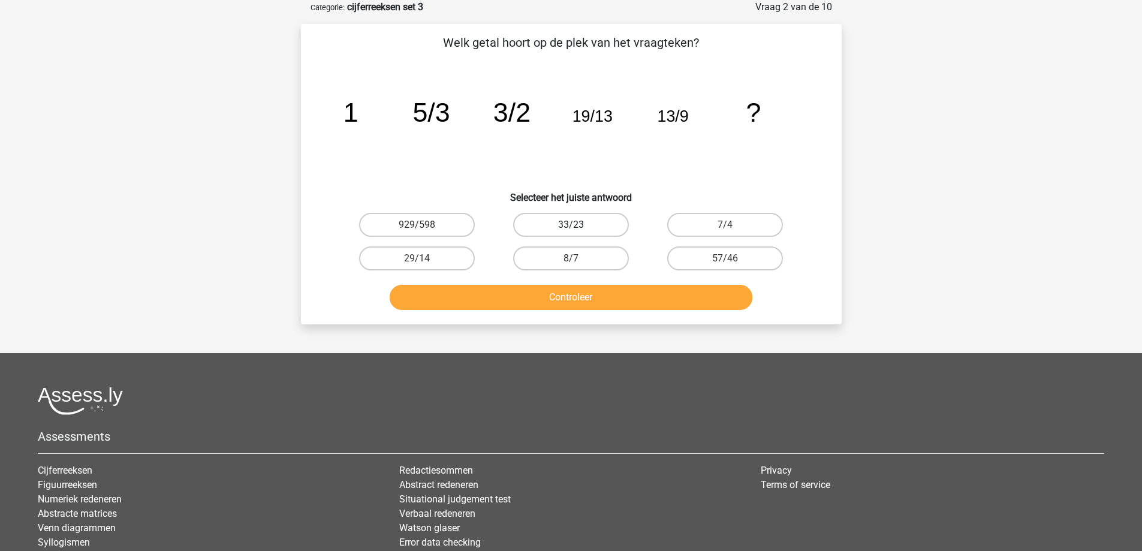
click at [577, 223] on label "33/23" at bounding box center [571, 225] width 116 height 24
click at [577, 225] on input "33/23" at bounding box center [575, 229] width 8 height 8
radio input "true"
click at [582, 301] on button "Controleer" at bounding box center [571, 297] width 363 height 25
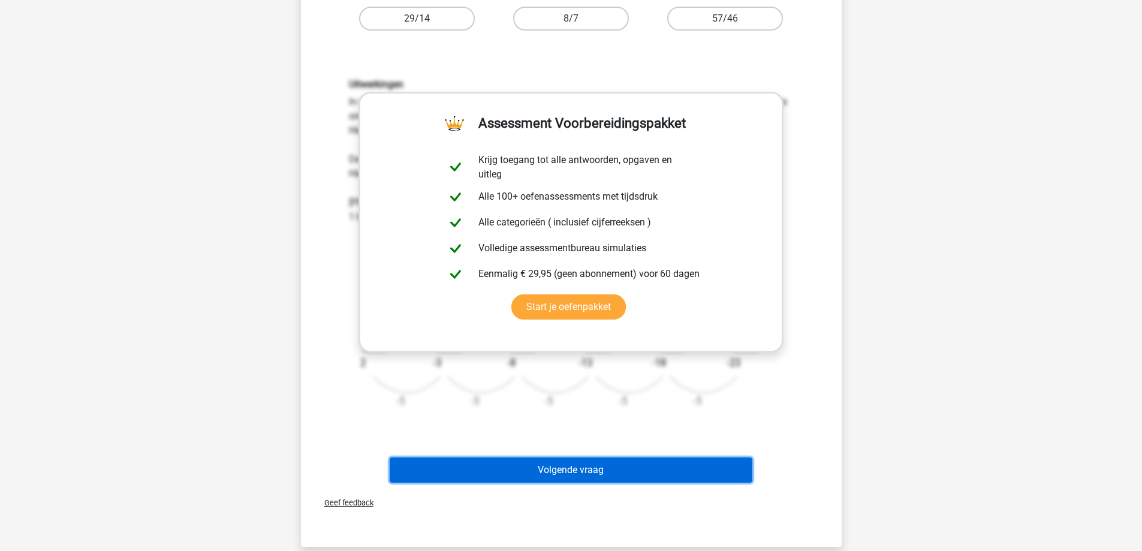
click at [565, 466] on button "Volgende vraag" at bounding box center [571, 469] width 363 height 25
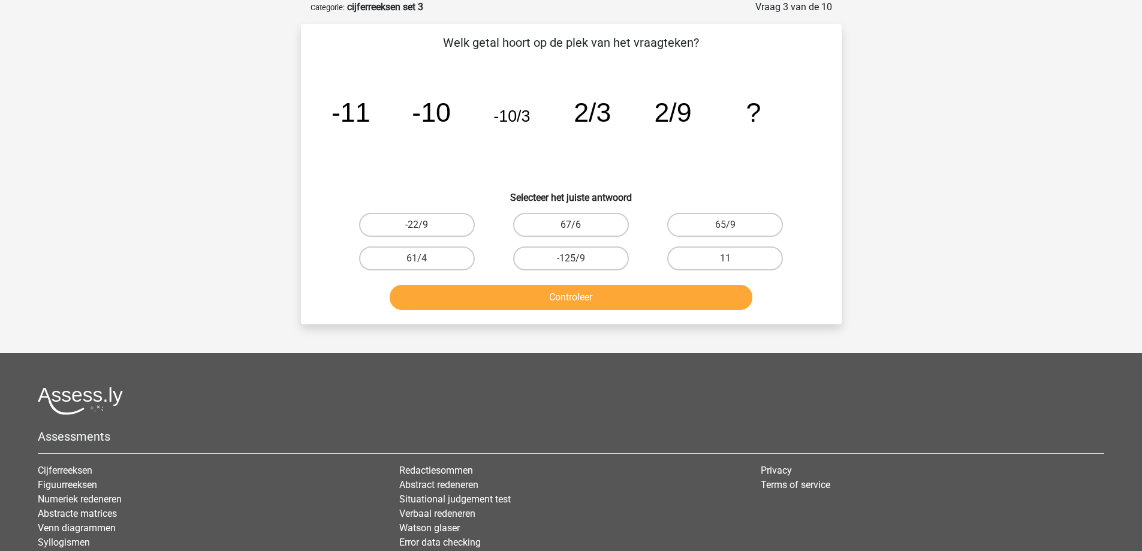
click at [590, 224] on label "67/6" at bounding box center [571, 225] width 116 height 24
click at [578, 225] on input "67/6" at bounding box center [575, 229] width 8 height 8
radio input "true"
click at [593, 302] on button "Controleer" at bounding box center [571, 297] width 363 height 25
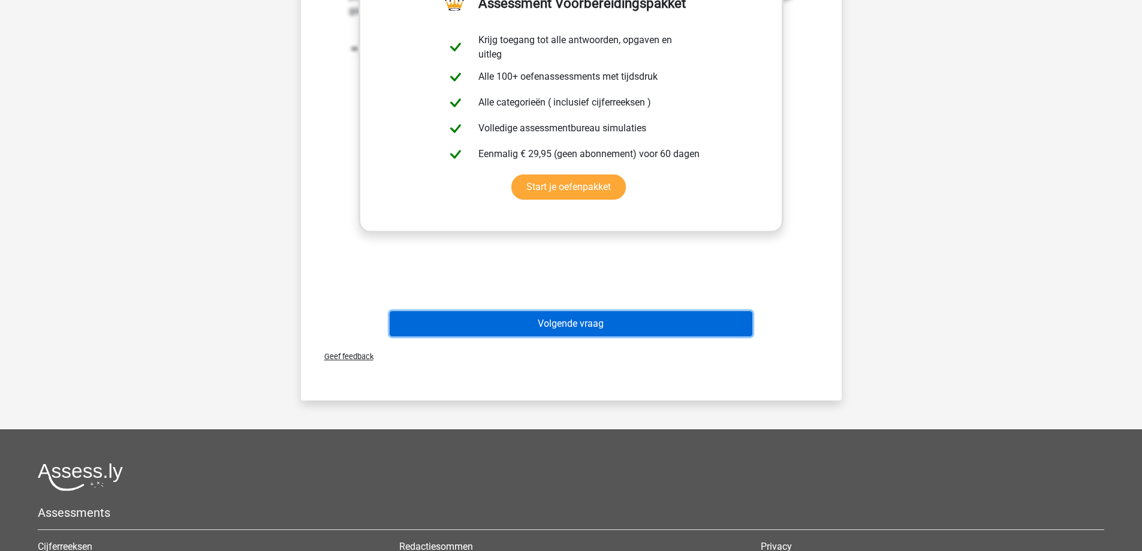
click at [568, 321] on button "Volgende vraag" at bounding box center [571, 323] width 363 height 25
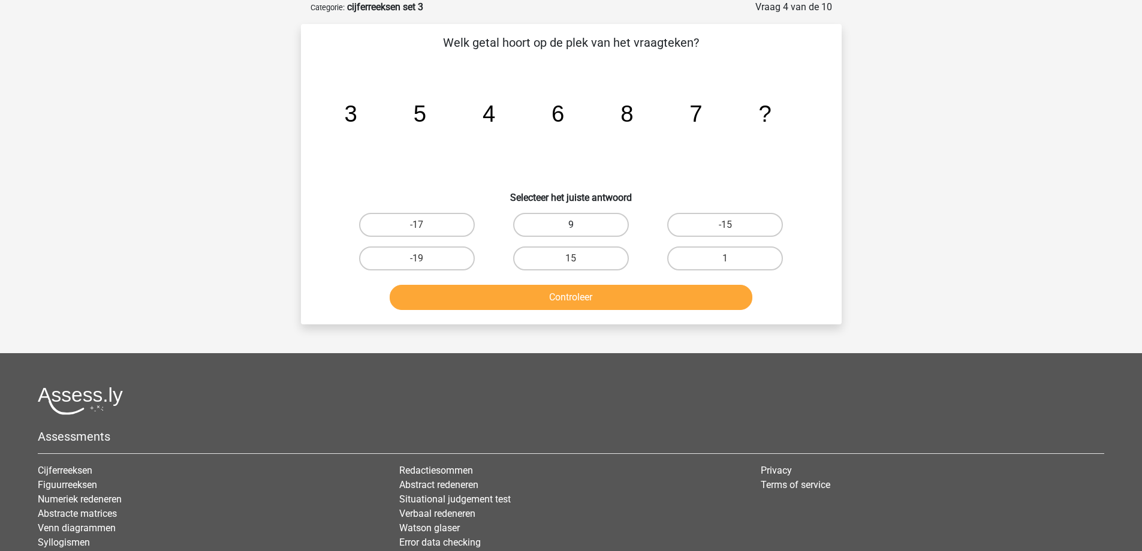
click at [555, 214] on label "9" at bounding box center [571, 225] width 116 height 24
click at [571, 225] on input "9" at bounding box center [575, 229] width 8 height 8
radio input "true"
click at [572, 292] on button "Controleer" at bounding box center [571, 297] width 363 height 25
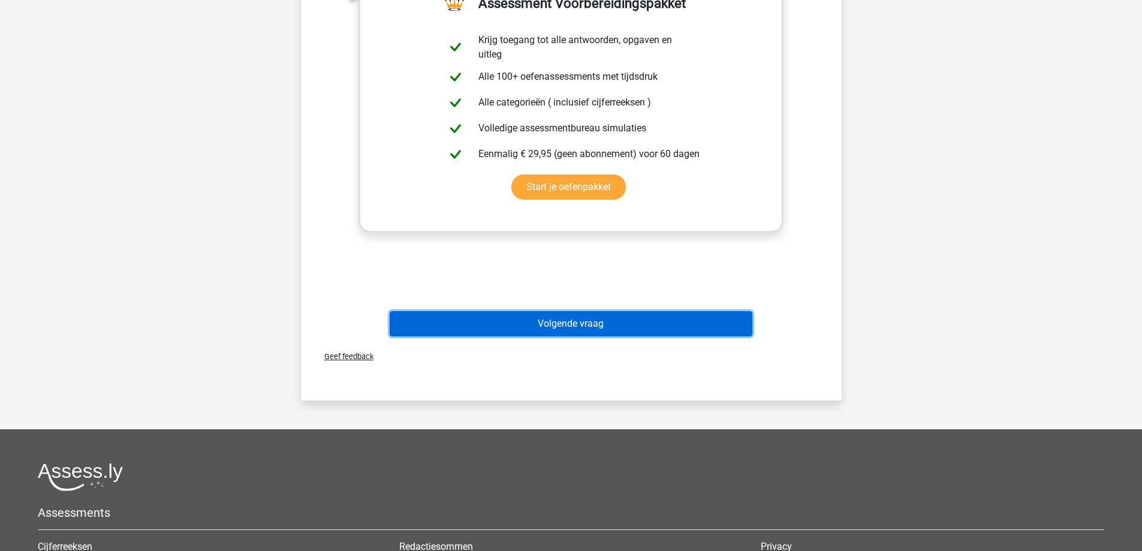
click at [568, 316] on button "Volgende vraag" at bounding box center [571, 323] width 363 height 25
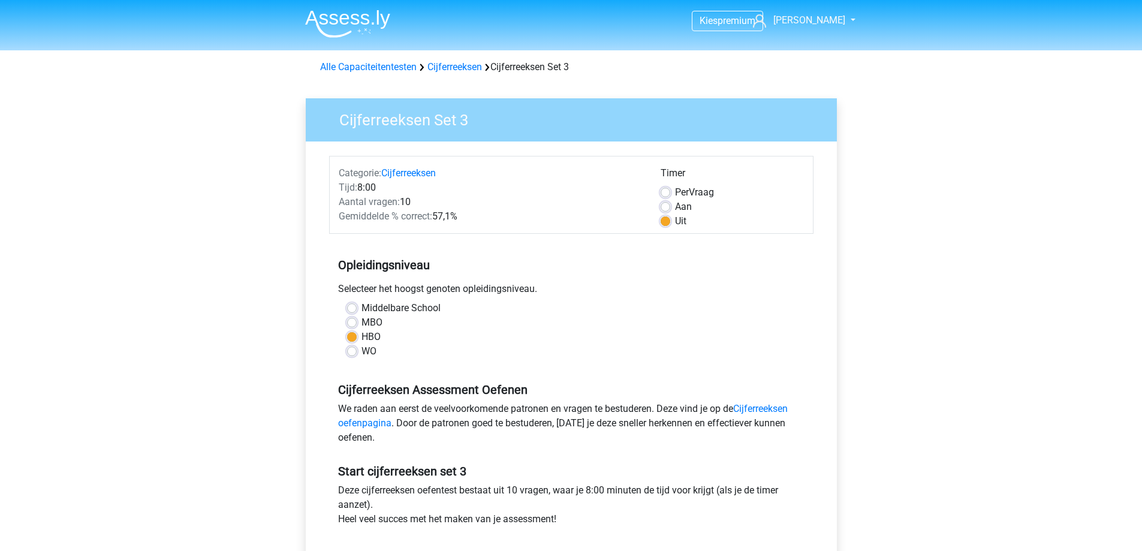
click at [327, 29] on img at bounding box center [347, 24] width 85 height 28
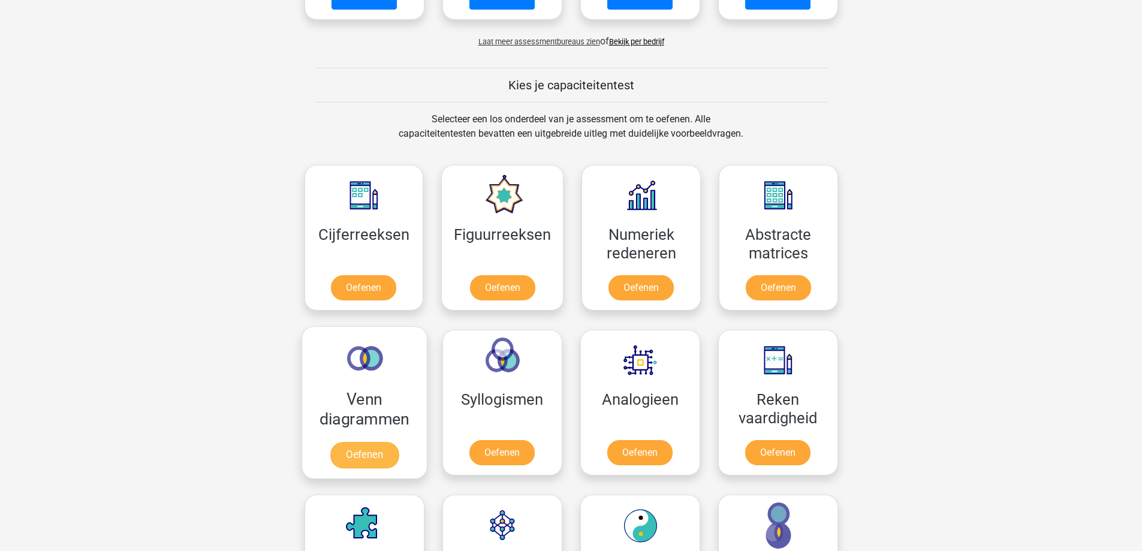
scroll to position [420, 0]
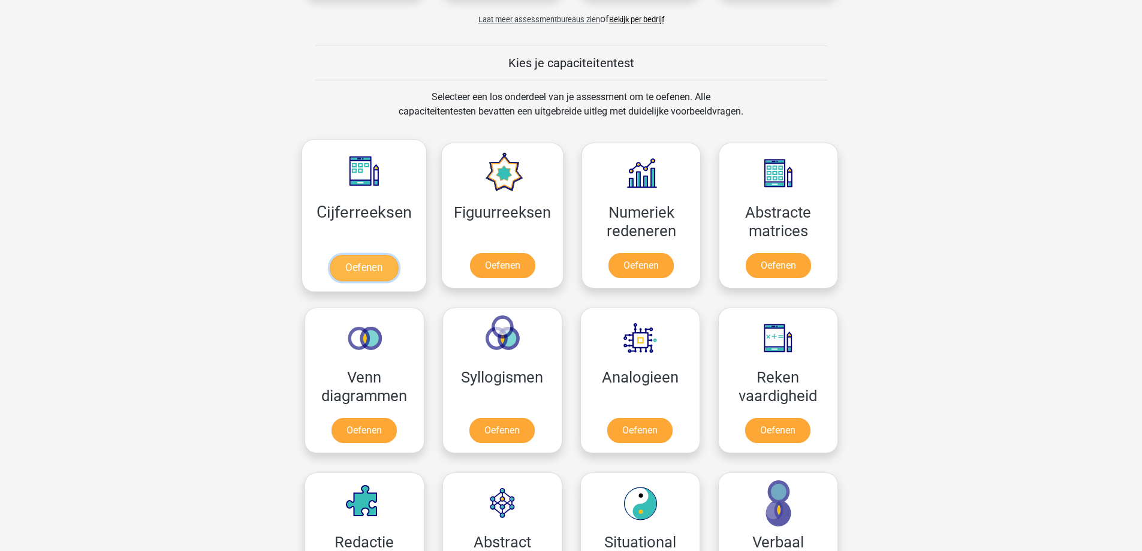
click at [358, 264] on link "Oefenen" at bounding box center [364, 268] width 68 height 26
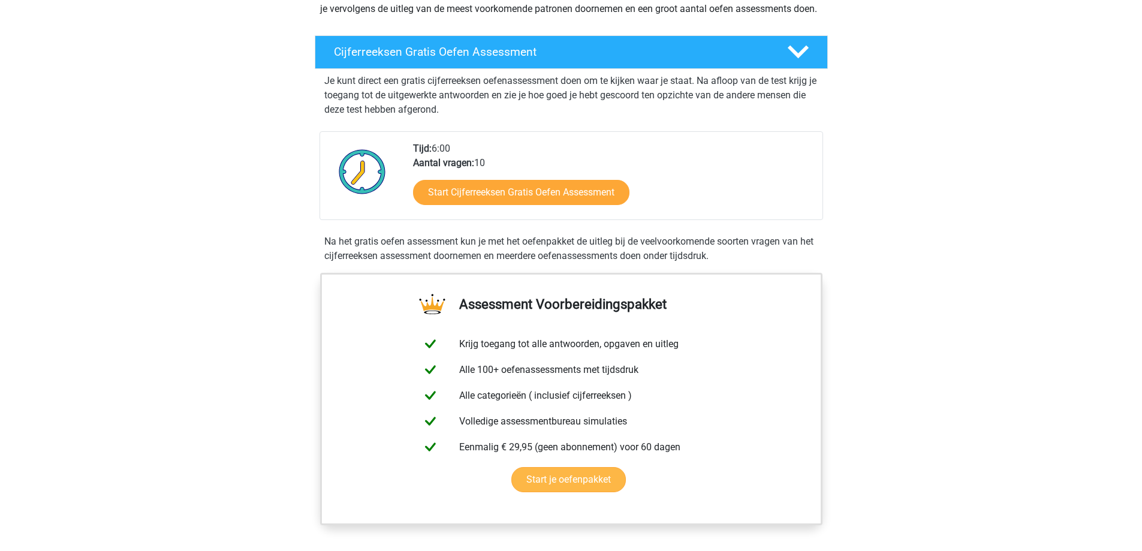
scroll to position [180, 0]
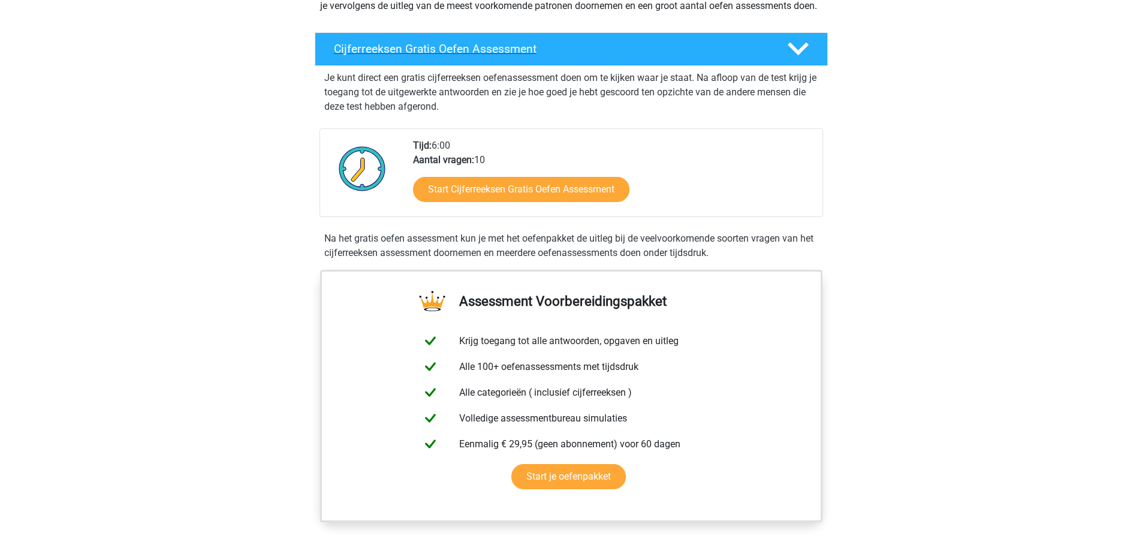
click at [795, 56] on polygon at bounding box center [798, 49] width 21 height 13
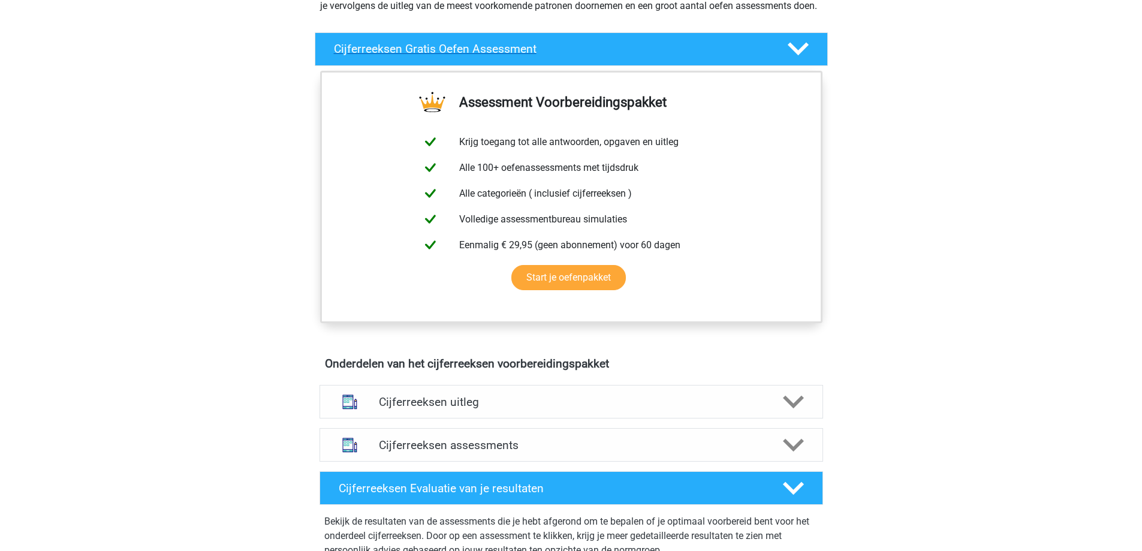
click at [795, 56] on polygon at bounding box center [798, 49] width 21 height 13
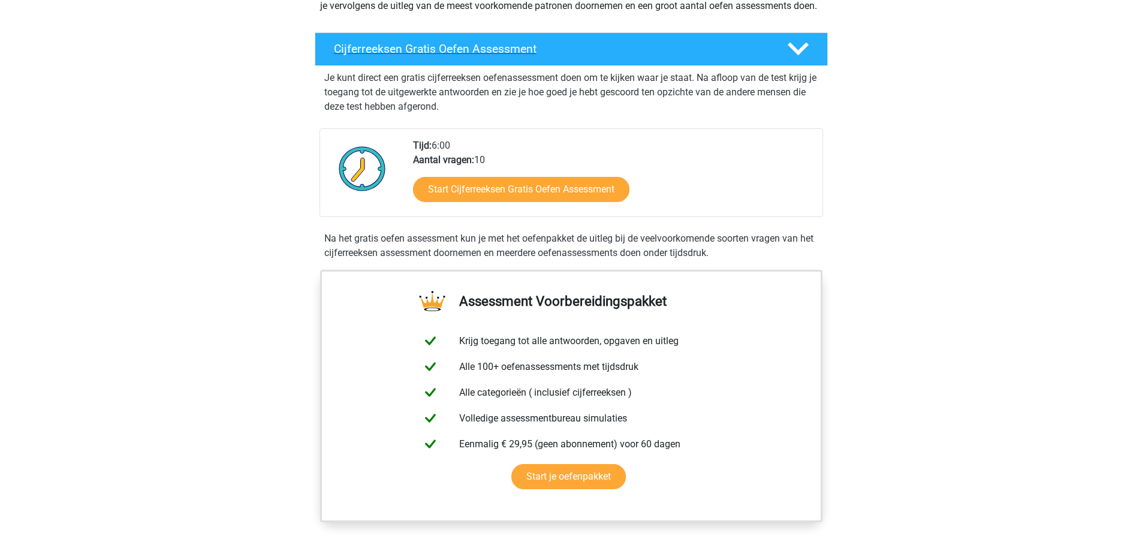
click at [795, 56] on polygon at bounding box center [798, 49] width 21 height 13
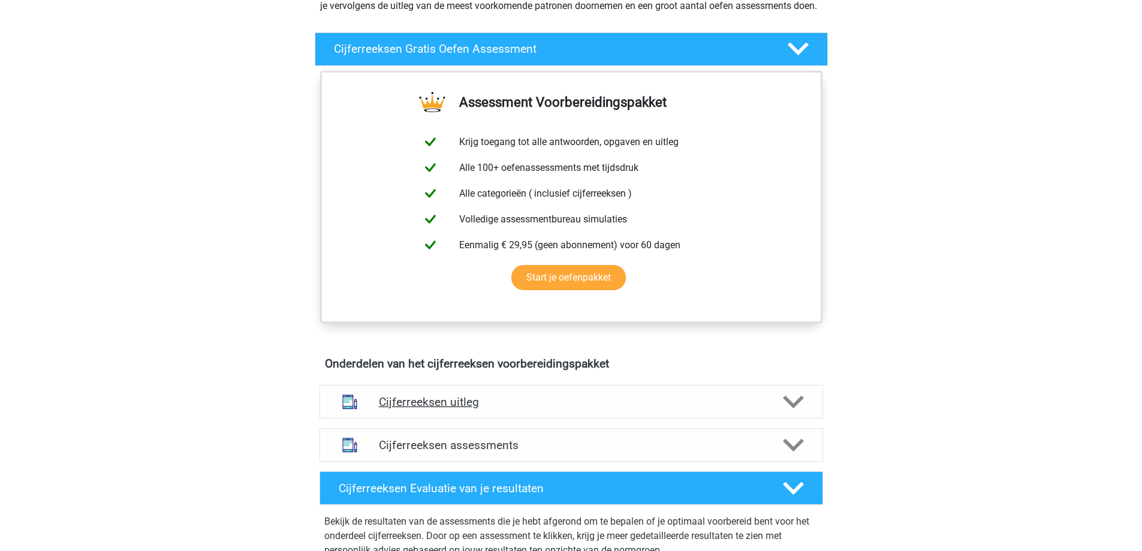
click at [797, 409] on icon at bounding box center [793, 401] width 21 height 21
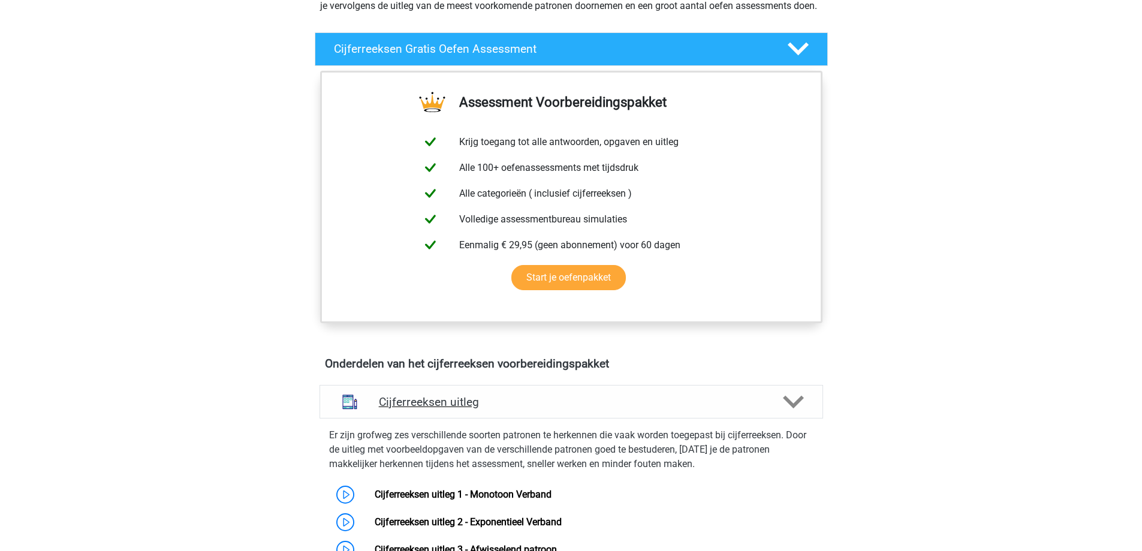
click at [797, 409] on icon at bounding box center [793, 401] width 21 height 21
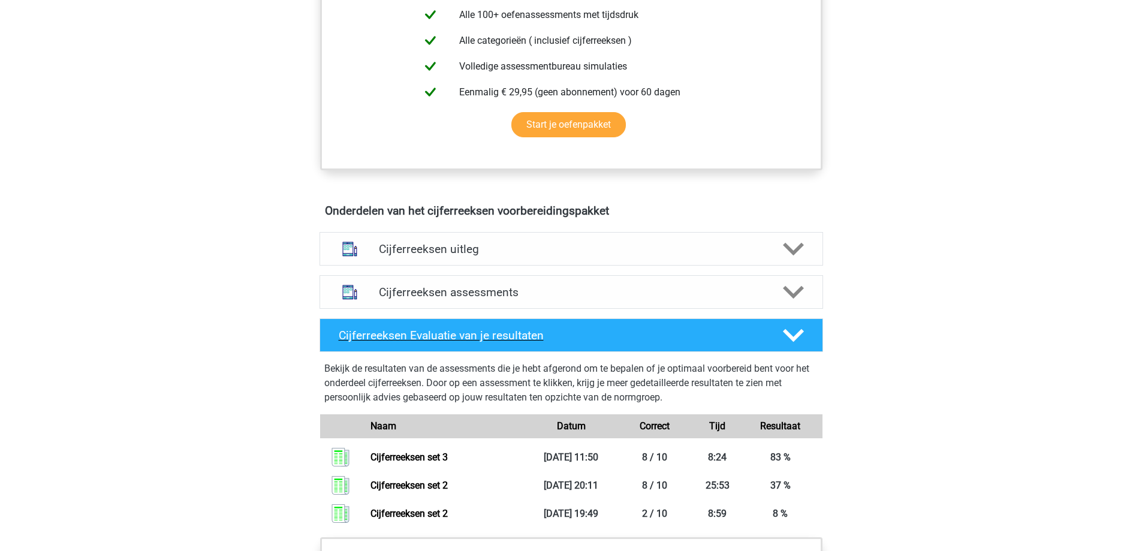
scroll to position [360, 0]
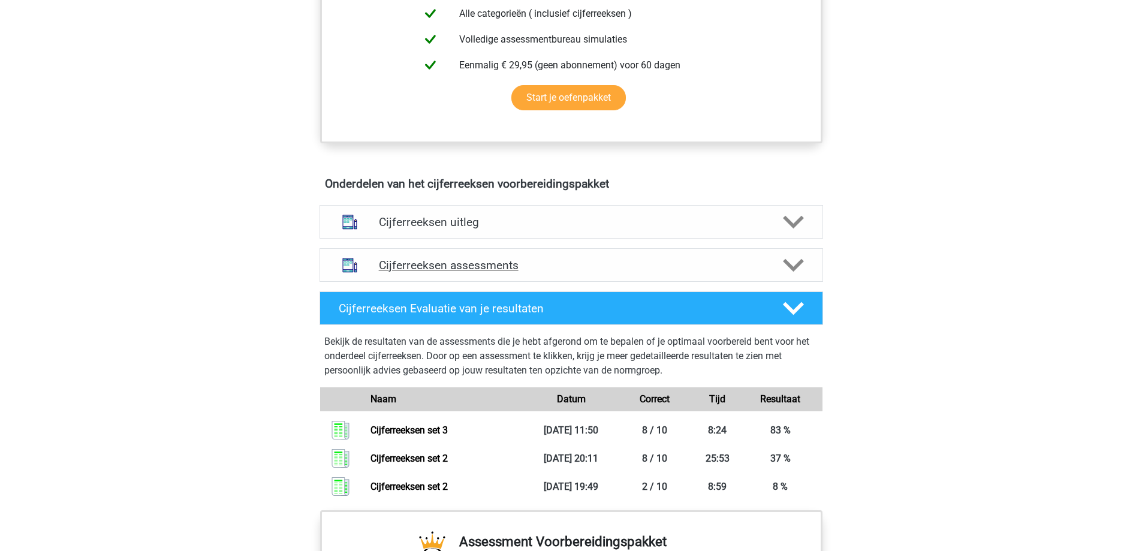
click at [792, 269] on icon at bounding box center [793, 265] width 21 height 21
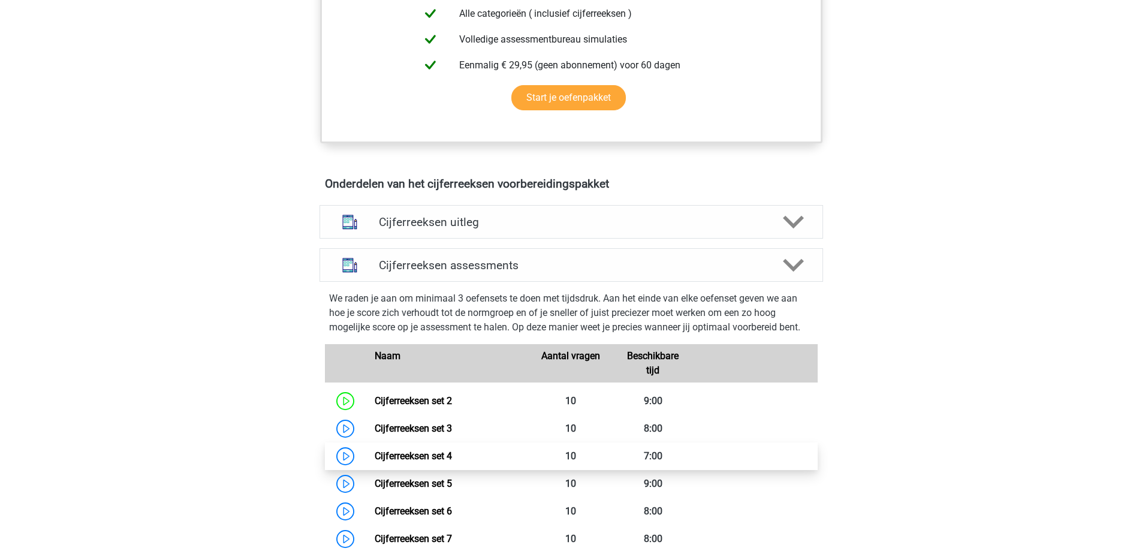
click at [375, 462] on link "Cijferreeksen set 4" at bounding box center [413, 455] width 77 height 11
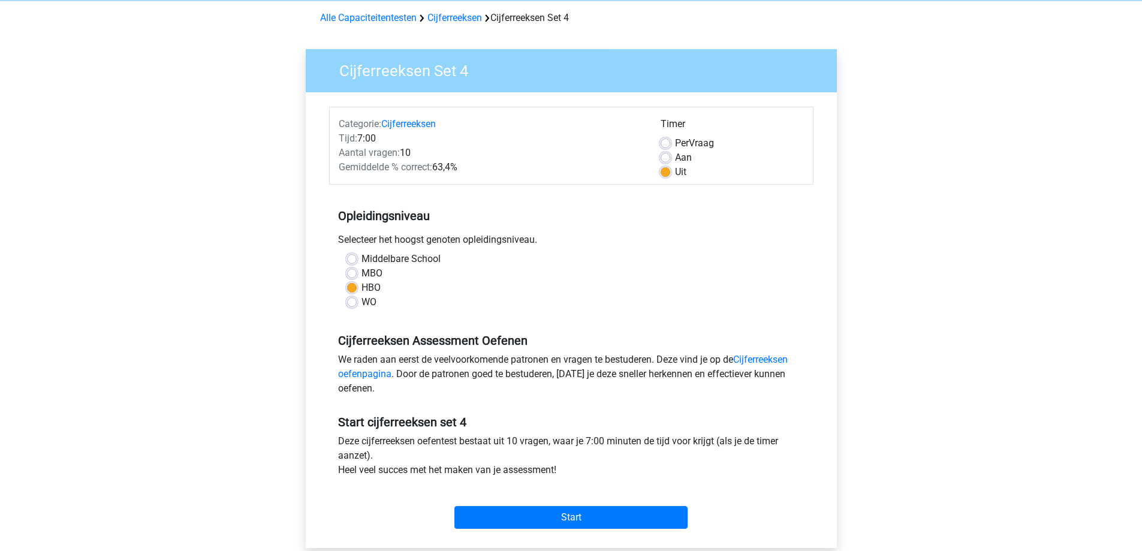
scroll to position [180, 0]
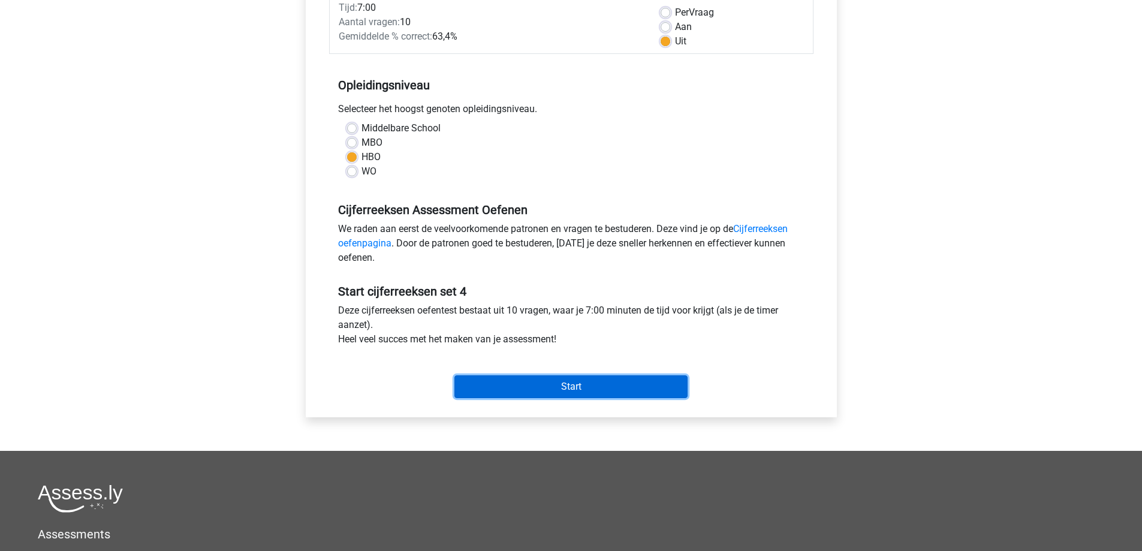
click at [559, 384] on input "Start" at bounding box center [570, 386] width 233 height 23
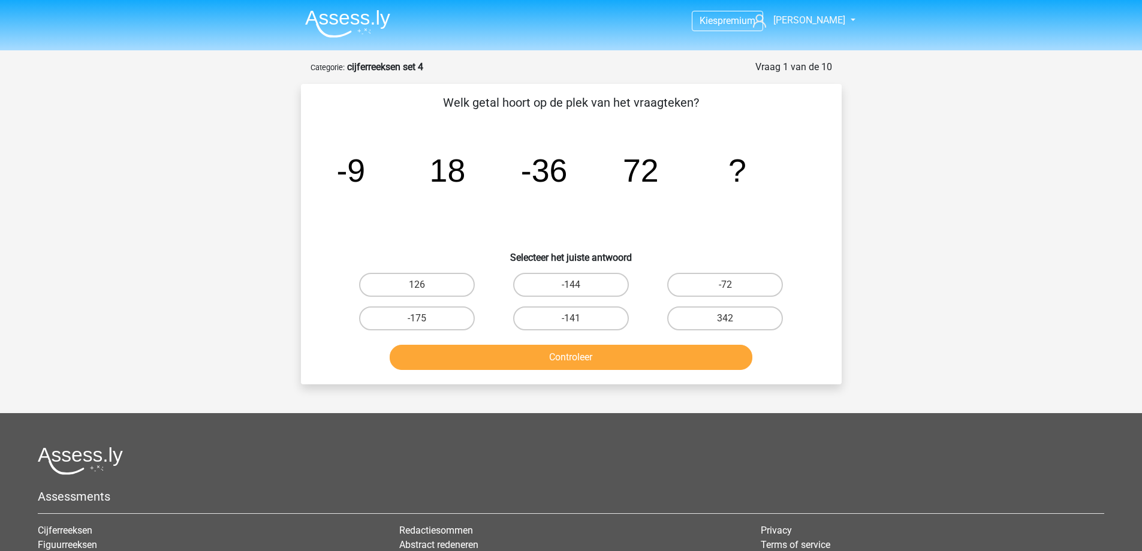
click at [556, 266] on div "Welk getal hoort op de plek van het vraagteken? image/svg+xml -9 18 -36 72 ? Se…" at bounding box center [571, 234] width 531 height 281
click at [558, 282] on label "-144" at bounding box center [571, 285] width 116 height 24
click at [571, 285] on input "-144" at bounding box center [575, 289] width 8 height 8
radio input "true"
click at [576, 348] on button "Controleer" at bounding box center [571, 357] width 363 height 25
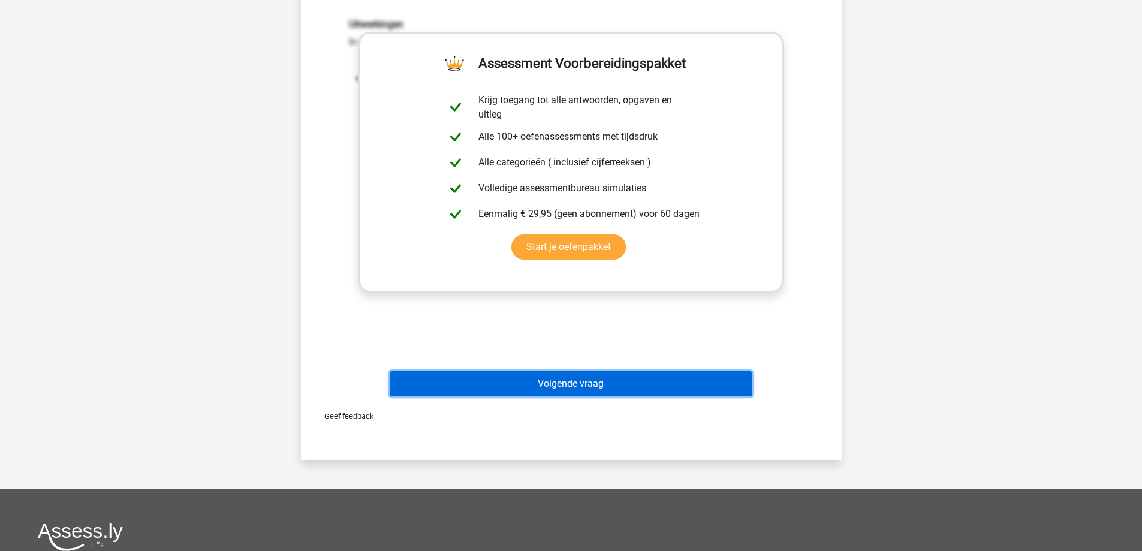
click at [589, 378] on button "Volgende vraag" at bounding box center [571, 383] width 363 height 25
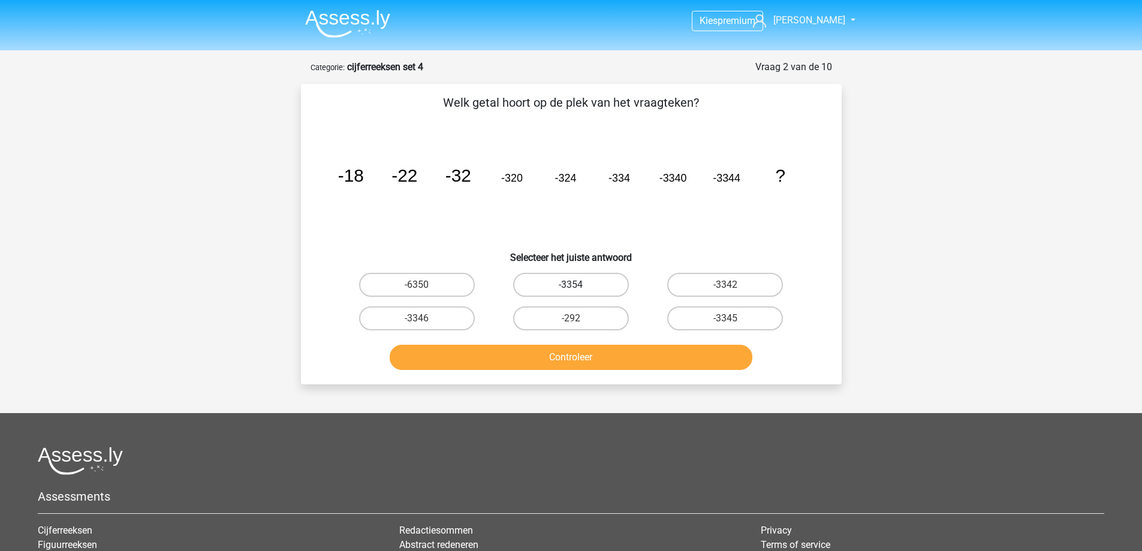
drag, startPoint x: 562, startPoint y: 282, endPoint x: 566, endPoint y: 291, distance: 10.7
click at [562, 282] on label "-3354" at bounding box center [571, 285] width 116 height 24
click at [571, 285] on input "-3354" at bounding box center [575, 289] width 8 height 8
radio input "true"
click at [583, 367] on button "Controleer" at bounding box center [571, 357] width 363 height 25
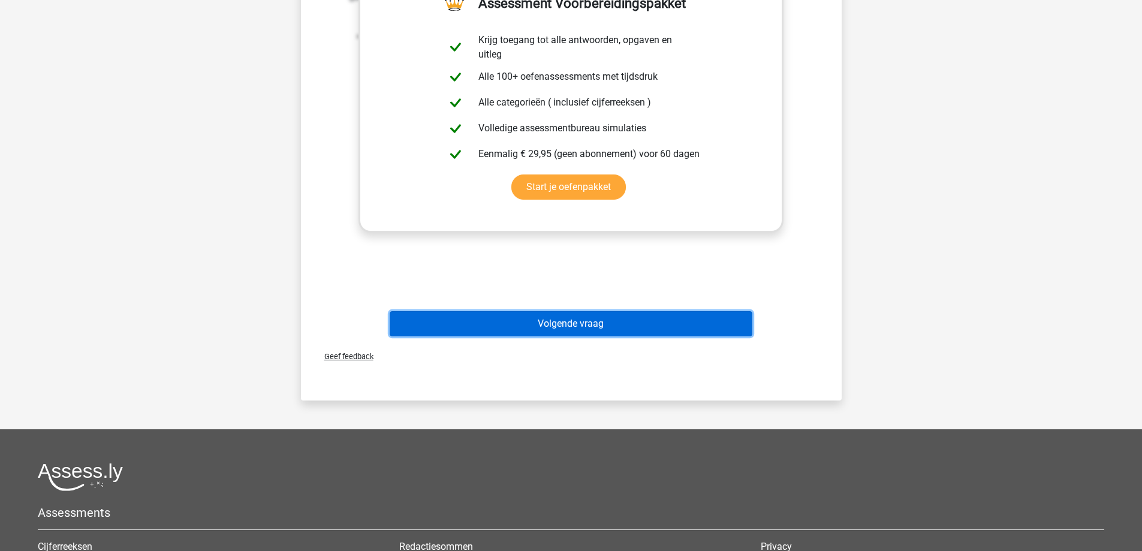
click at [553, 325] on button "Volgende vraag" at bounding box center [571, 323] width 363 height 25
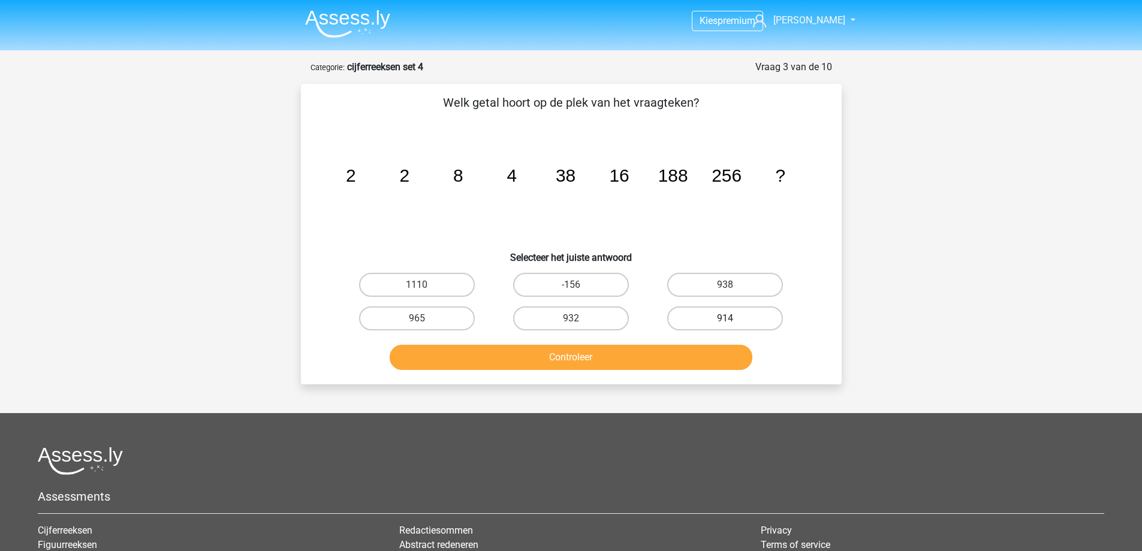
click at [720, 315] on label "914" at bounding box center [725, 318] width 116 height 24
click at [725, 318] on input "914" at bounding box center [729, 322] width 8 height 8
radio input "true"
click at [664, 355] on button "Controleer" at bounding box center [571, 357] width 363 height 25
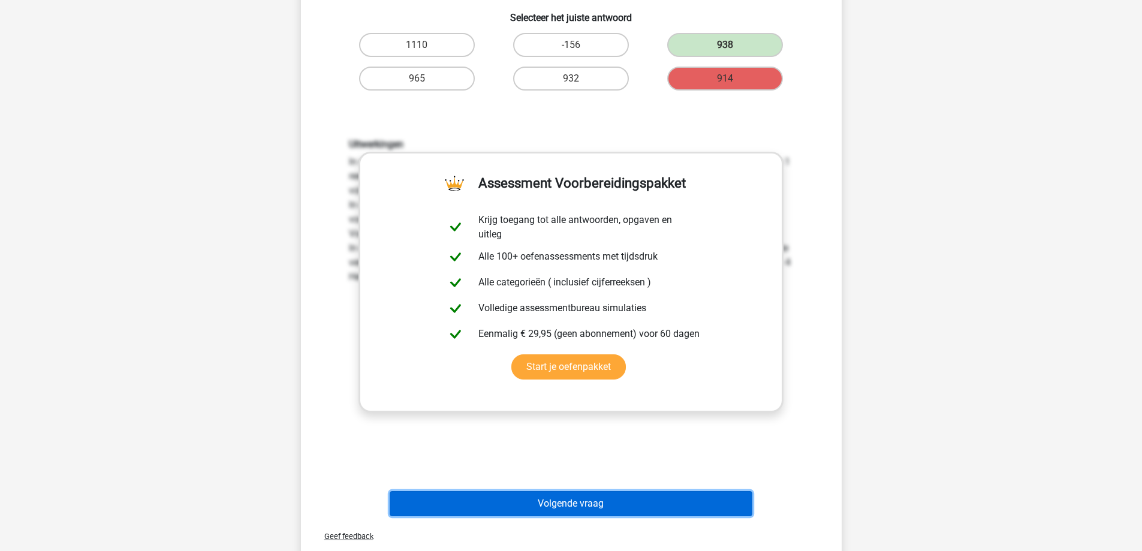
click at [587, 491] on button "Volgende vraag" at bounding box center [571, 503] width 363 height 25
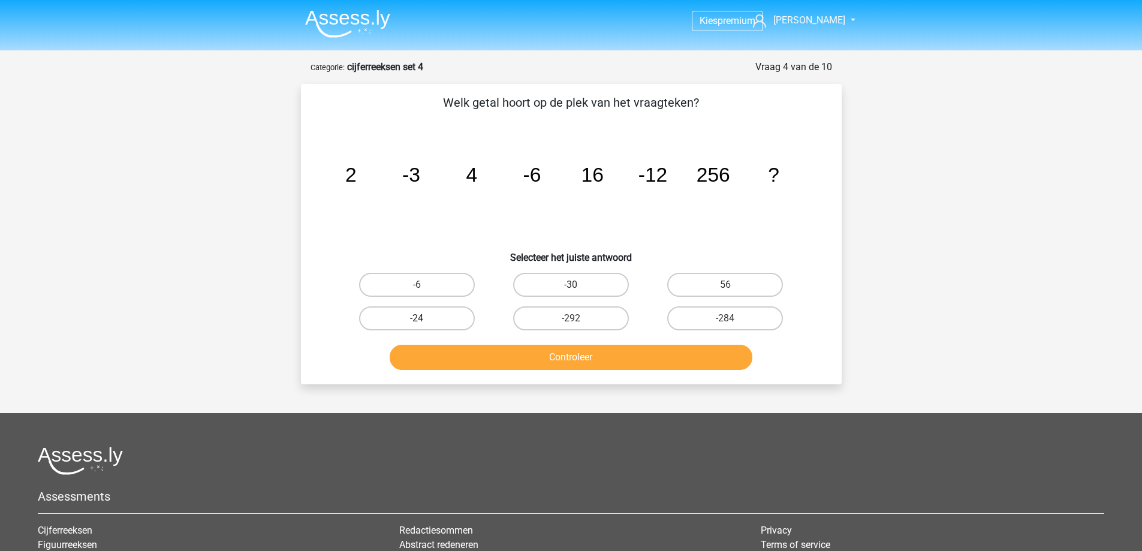
click at [447, 320] on label "-24" at bounding box center [417, 318] width 116 height 24
click at [424, 320] on input "-24" at bounding box center [421, 322] width 8 height 8
radio input "true"
click at [512, 347] on button "Controleer" at bounding box center [571, 357] width 363 height 25
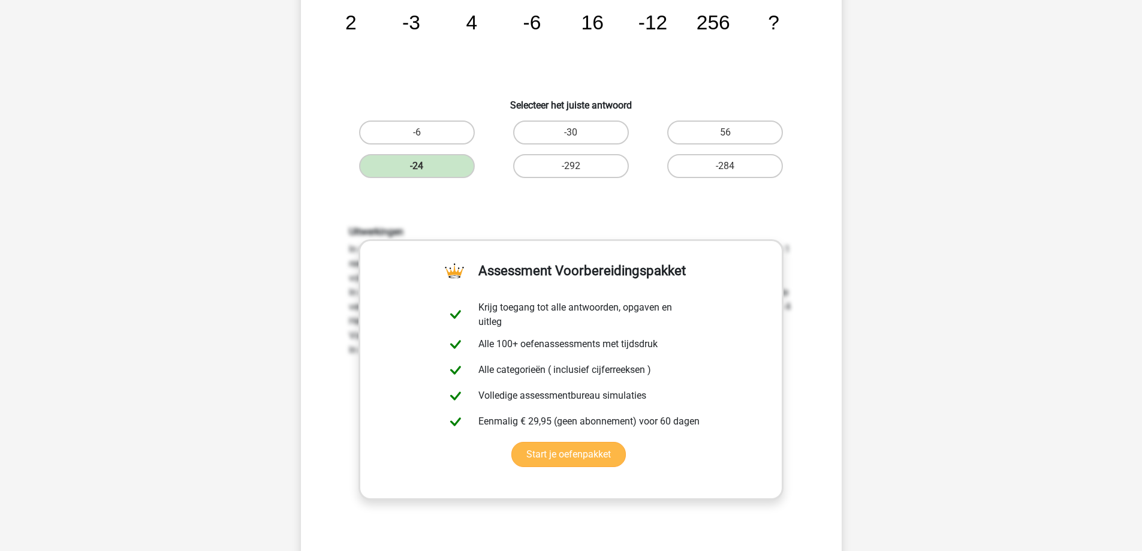
scroll to position [240, 0]
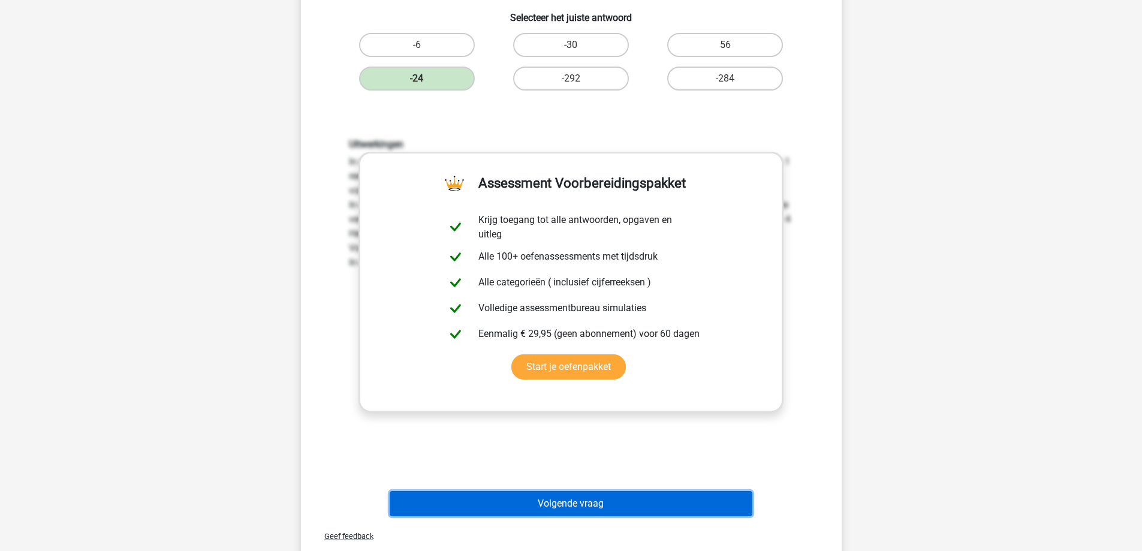
click at [575, 511] on button "Volgende vraag" at bounding box center [571, 503] width 363 height 25
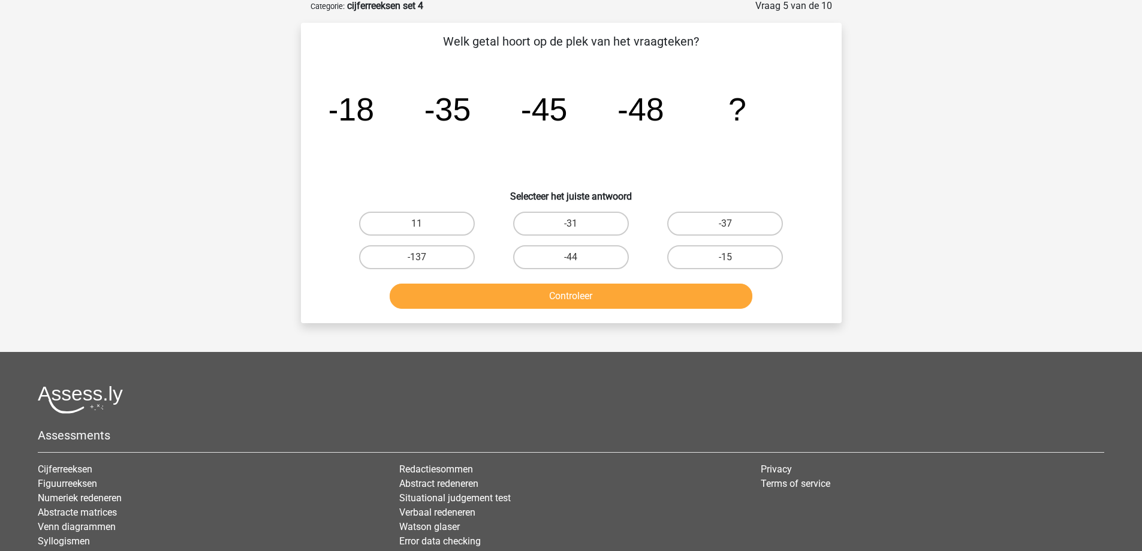
scroll to position [60, 0]
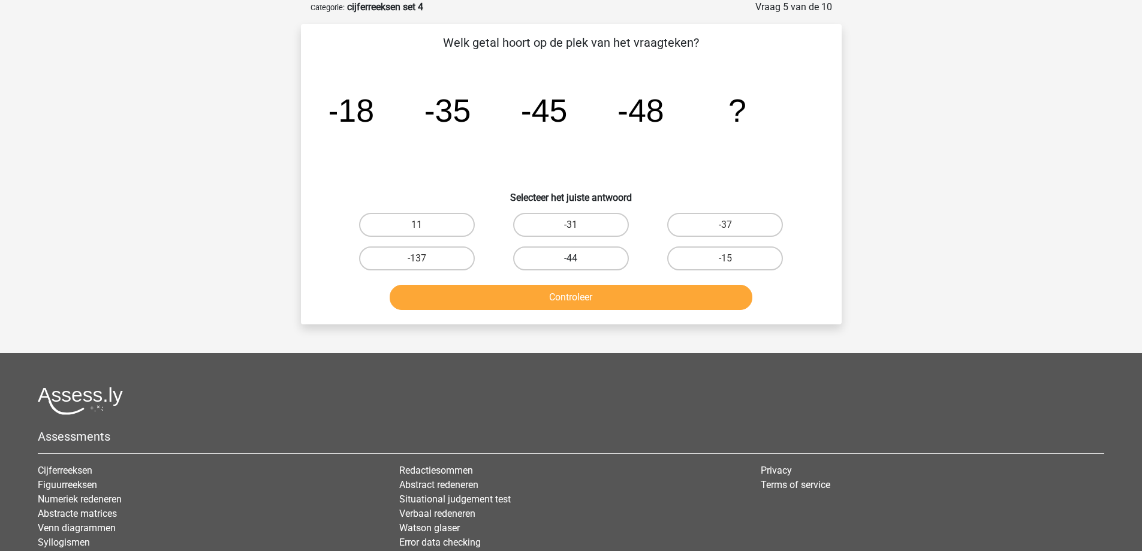
click at [590, 258] on label "-44" at bounding box center [571, 258] width 116 height 24
click at [578, 258] on input "-44" at bounding box center [575, 262] width 8 height 8
radio input "true"
click at [589, 297] on button "Controleer" at bounding box center [571, 297] width 363 height 25
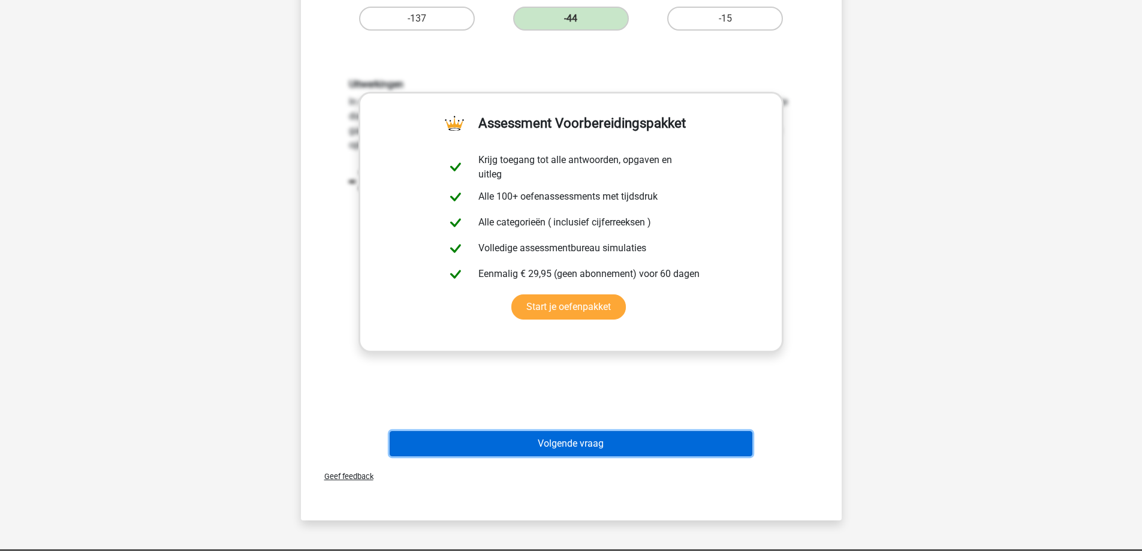
click at [595, 441] on button "Volgende vraag" at bounding box center [571, 443] width 363 height 25
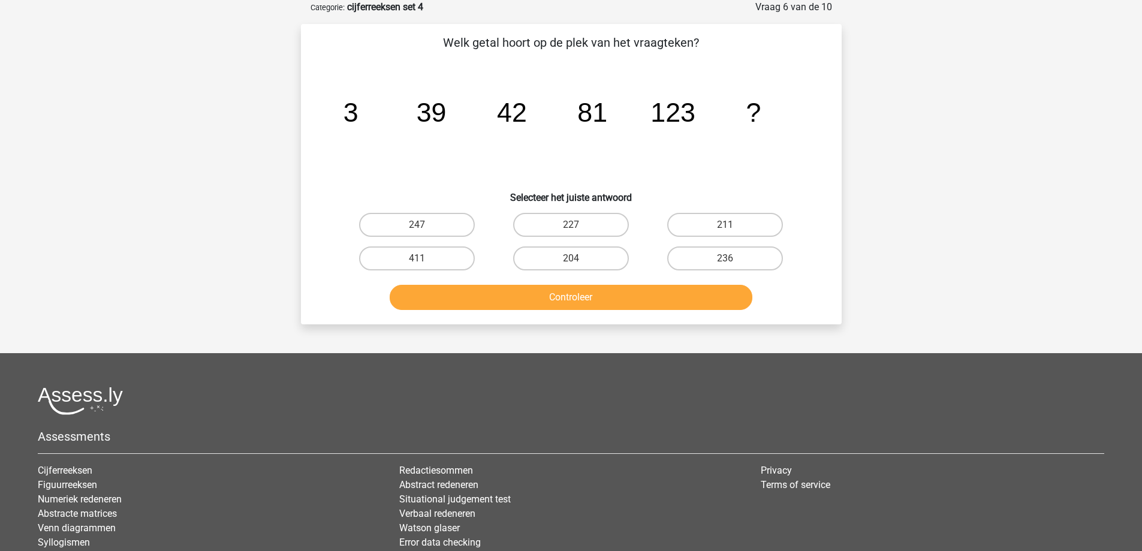
drag, startPoint x: 597, startPoint y: 257, endPoint x: 595, endPoint y: 273, distance: 15.7
click at [596, 256] on label "204" at bounding box center [571, 258] width 116 height 24
click at [578, 258] on input "204" at bounding box center [575, 262] width 8 height 8
radio input "true"
click at [595, 296] on button "Controleer" at bounding box center [571, 297] width 363 height 25
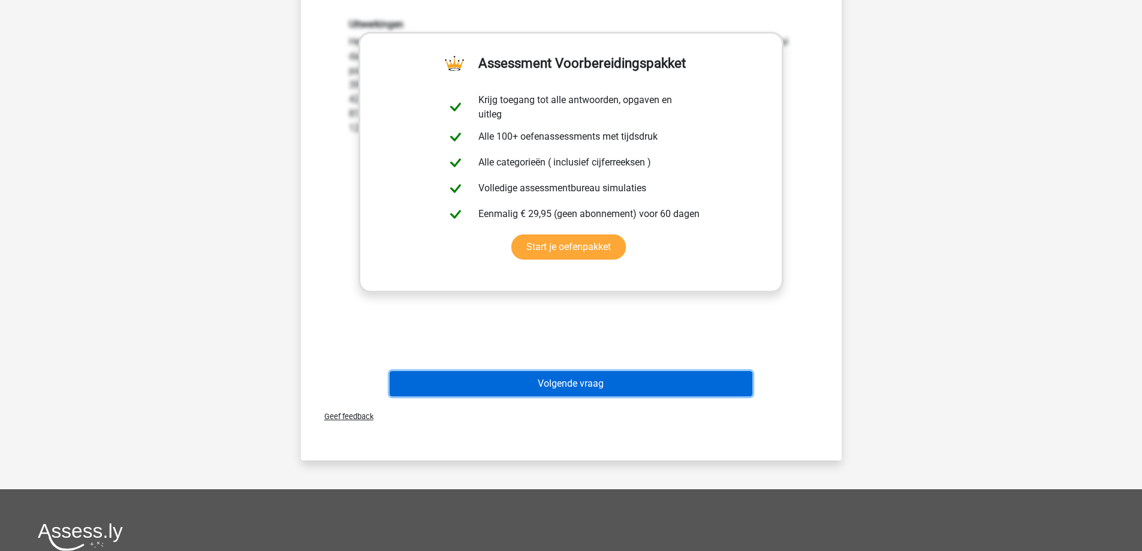
click at [576, 387] on button "Volgende vraag" at bounding box center [571, 383] width 363 height 25
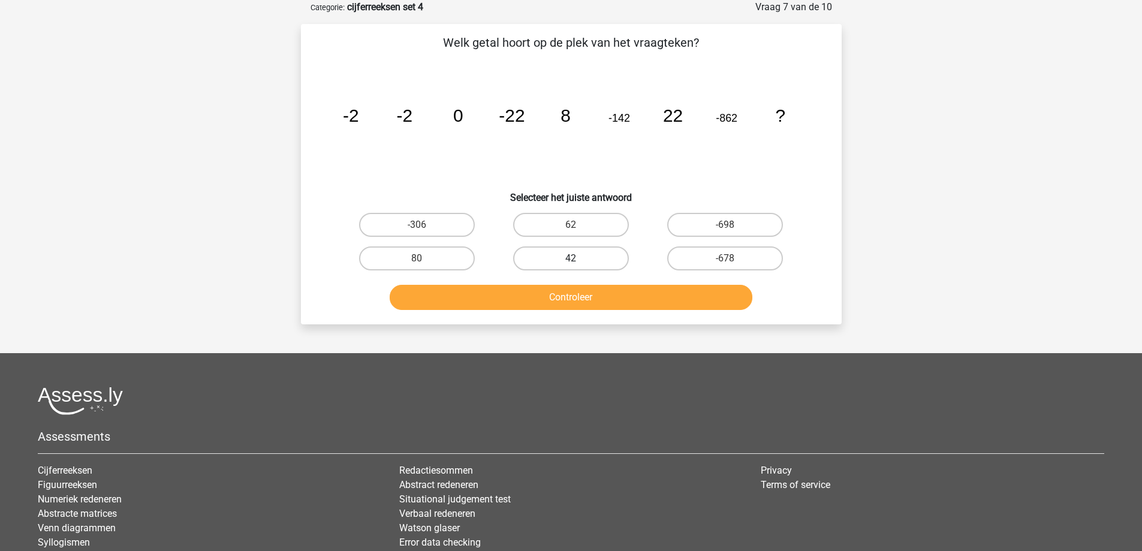
click at [562, 258] on label "42" at bounding box center [571, 258] width 116 height 24
click at [571, 258] on input "42" at bounding box center [575, 262] width 8 height 8
radio input "true"
click at [575, 288] on button "Controleer" at bounding box center [571, 297] width 363 height 25
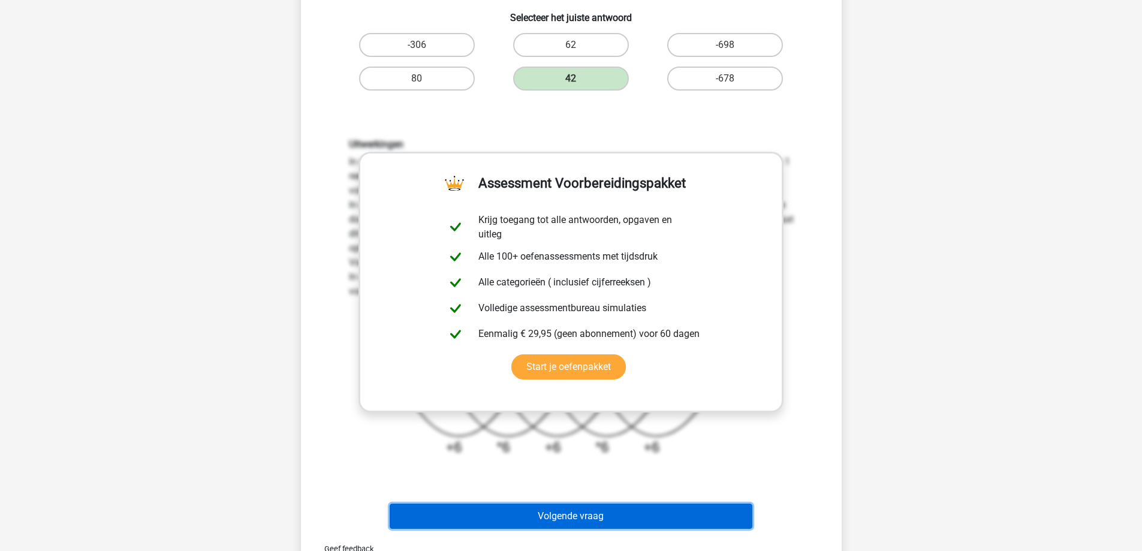
click at [551, 524] on button "Volgende vraag" at bounding box center [571, 515] width 363 height 25
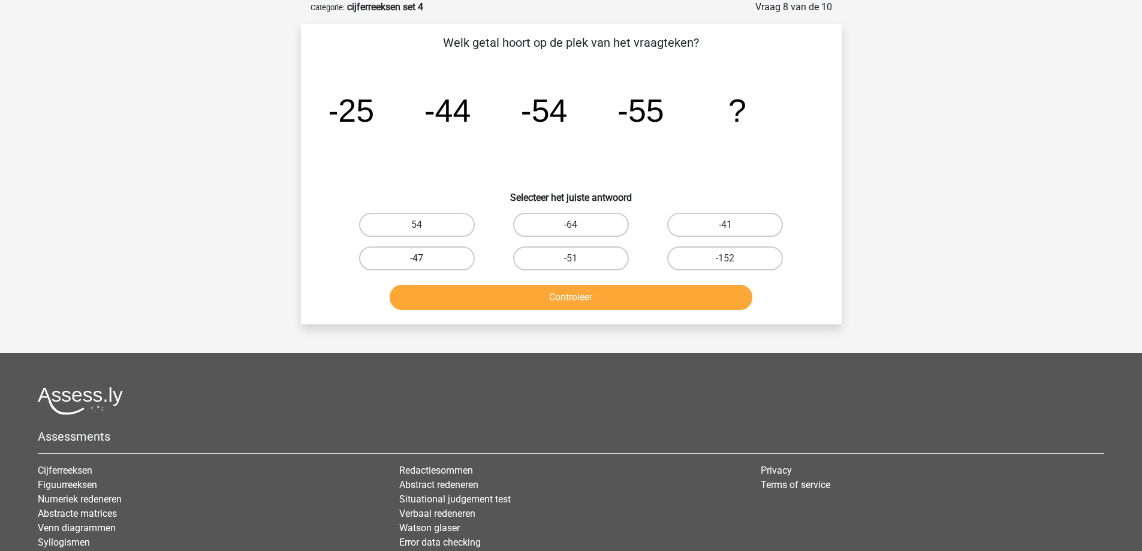
click at [390, 249] on label "-47" at bounding box center [417, 258] width 116 height 24
click at [417, 258] on input "-47" at bounding box center [421, 262] width 8 height 8
radio input "true"
click at [467, 290] on button "Controleer" at bounding box center [571, 297] width 363 height 25
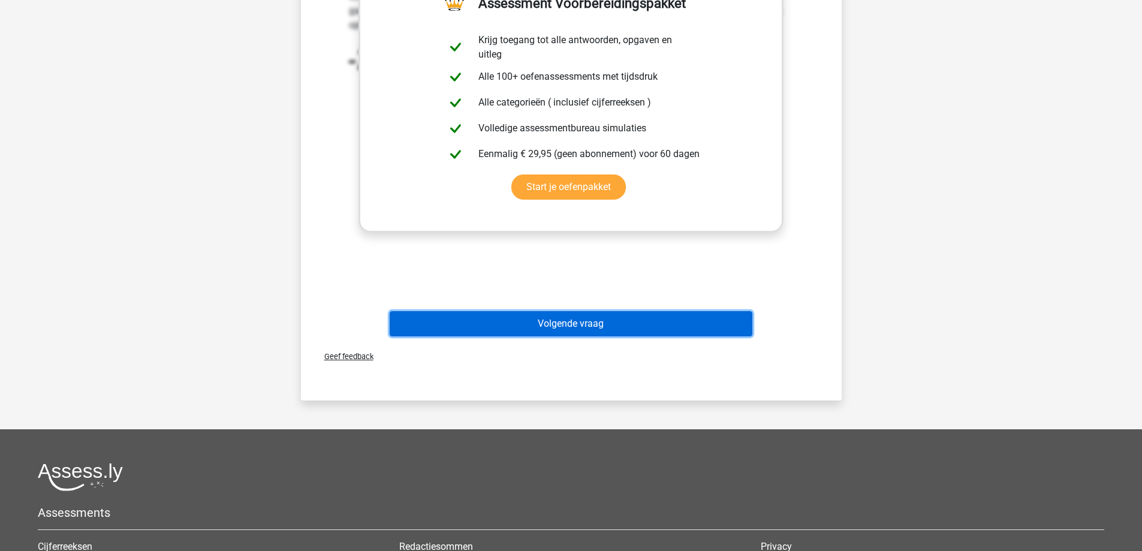
click at [584, 319] on button "Volgende vraag" at bounding box center [571, 323] width 363 height 25
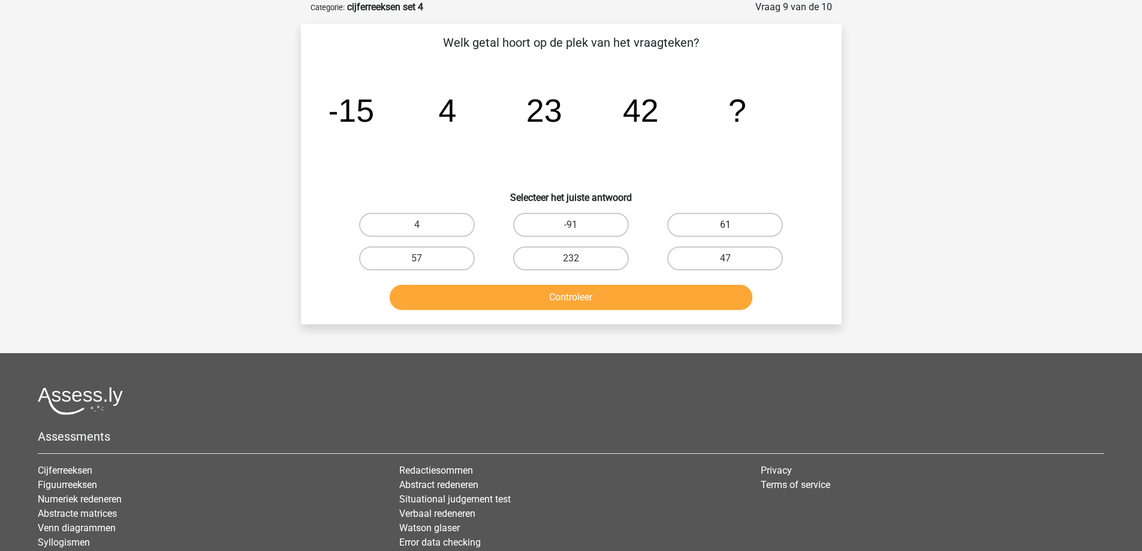
click at [690, 222] on label "61" at bounding box center [725, 225] width 116 height 24
click at [725, 225] on input "61" at bounding box center [729, 229] width 8 height 8
radio input "true"
click at [649, 309] on button "Controleer" at bounding box center [571, 297] width 363 height 25
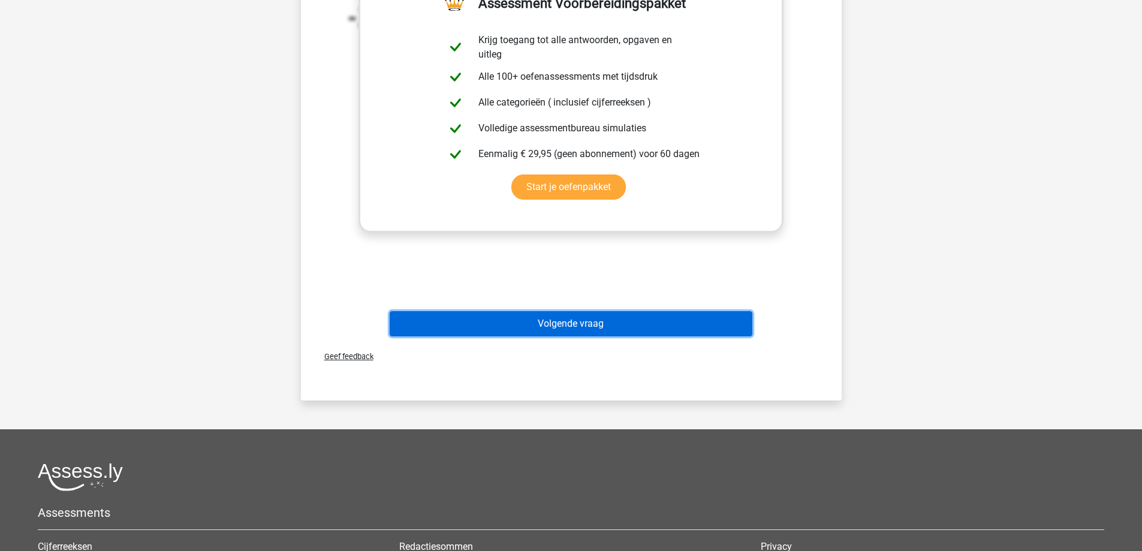
click at [585, 315] on button "Volgende vraag" at bounding box center [571, 323] width 363 height 25
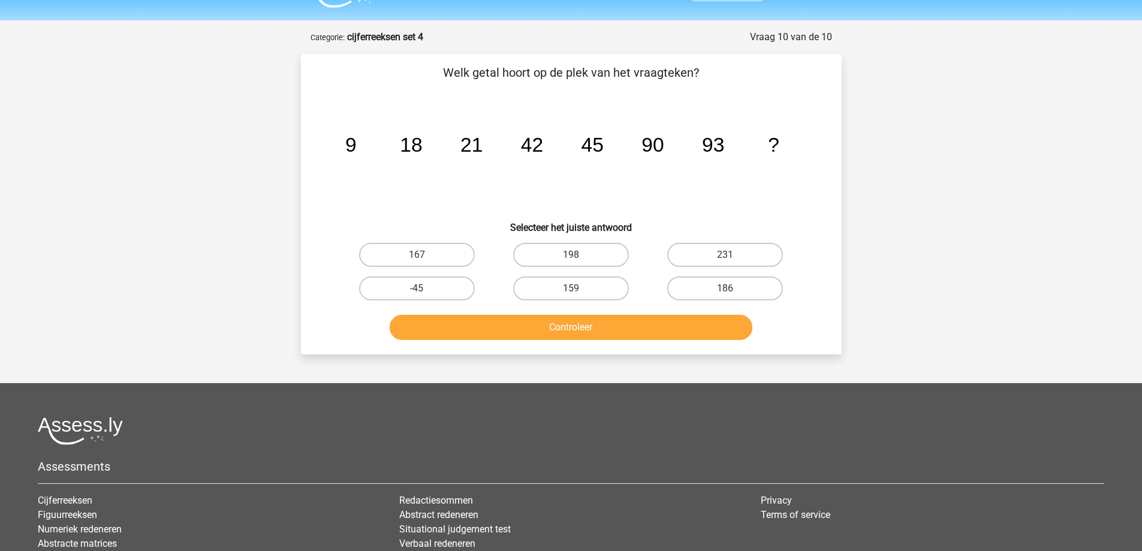
scroll to position [0, 0]
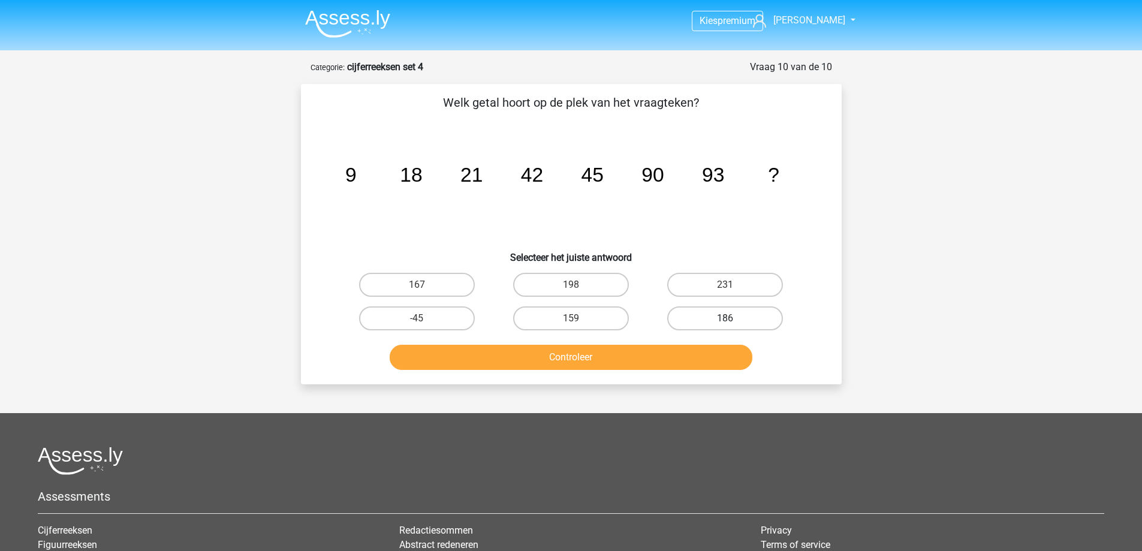
drag, startPoint x: 765, startPoint y: 321, endPoint x: 739, endPoint y: 321, distance: 25.8
click at [763, 319] on label "186" at bounding box center [725, 318] width 116 height 24
click at [733, 319] on input "186" at bounding box center [729, 322] width 8 height 8
radio input "true"
click at [678, 351] on button "Controleer" at bounding box center [571, 357] width 363 height 25
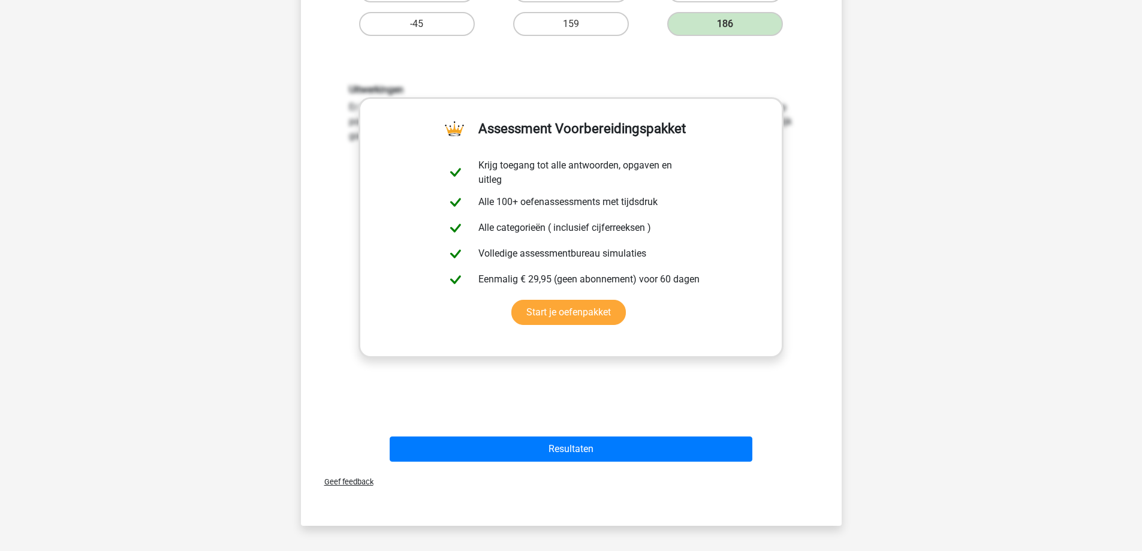
scroll to position [300, 0]
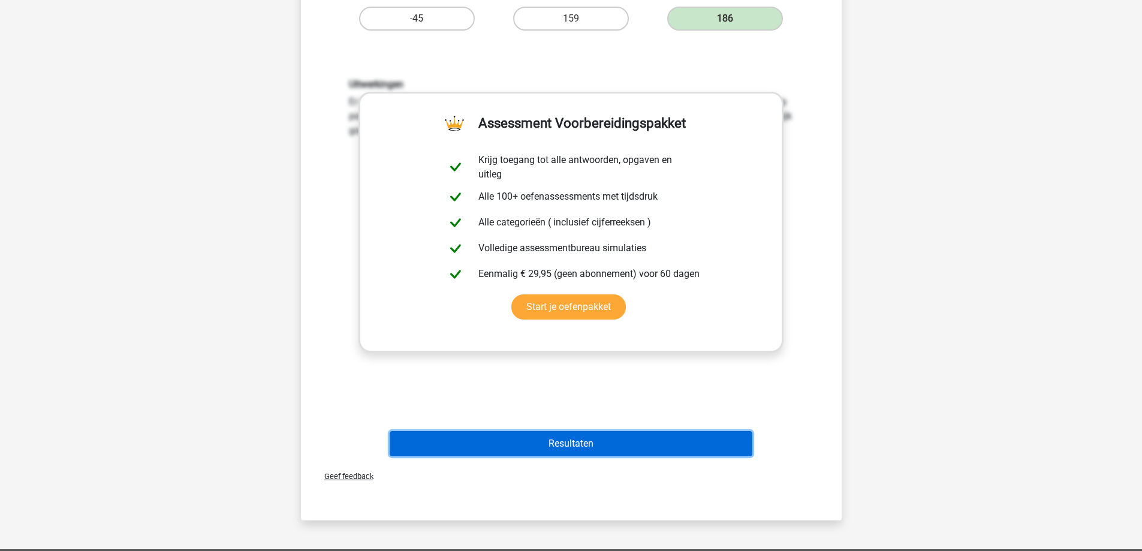
click at [598, 444] on button "Resultaten" at bounding box center [571, 443] width 363 height 25
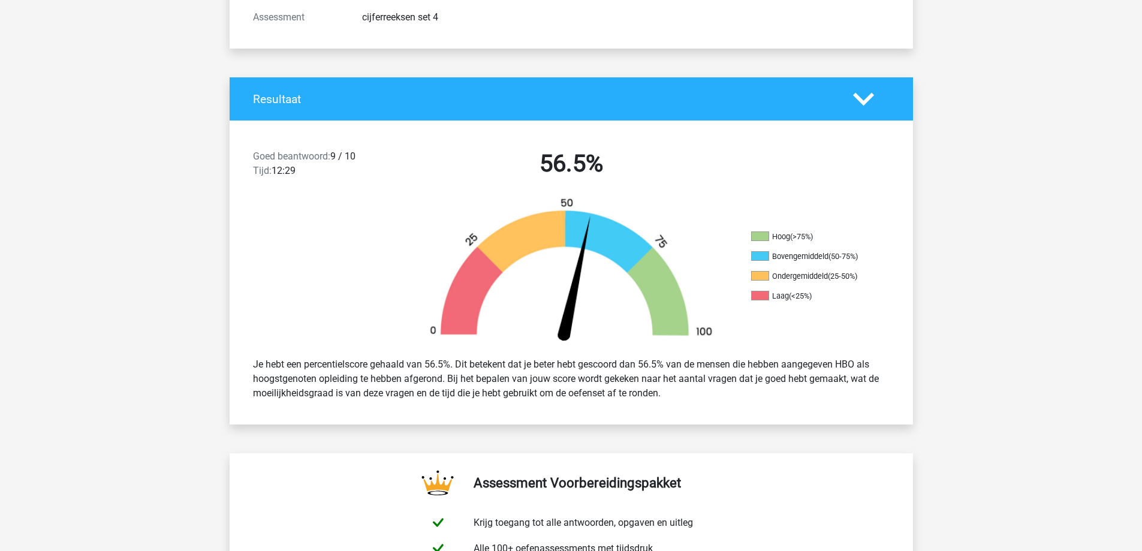
scroll to position [180, 0]
